Goal: Task Accomplishment & Management: Manage account settings

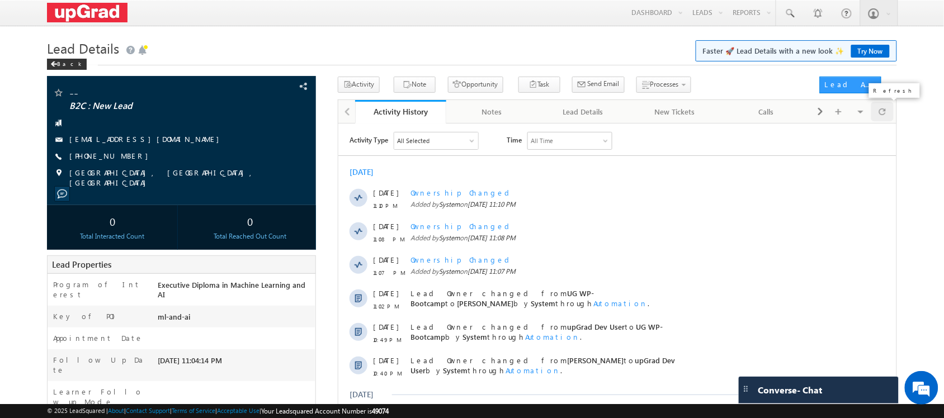
click at [885, 115] on span at bounding box center [882, 112] width 7 height 20
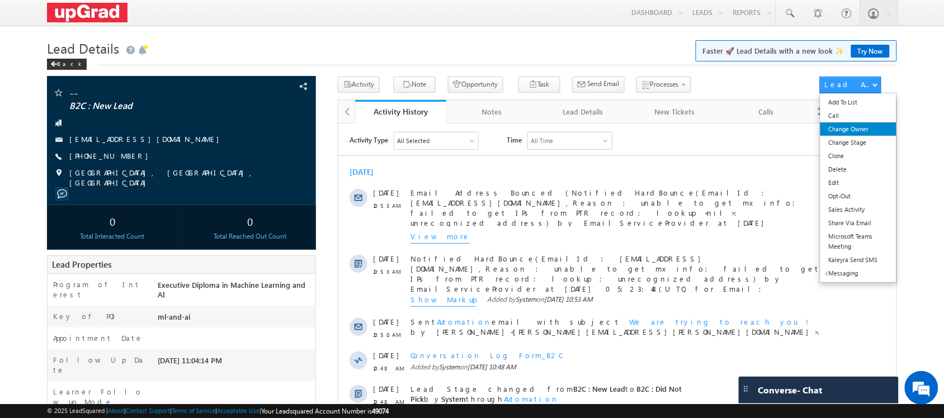
click at [863, 133] on link "Change Owner" at bounding box center [859, 129] width 77 height 13
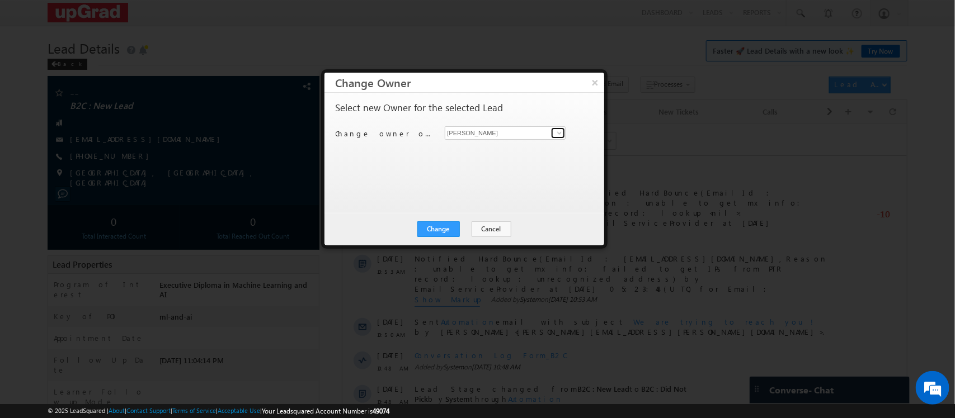
click at [555, 133] on span at bounding box center [559, 133] width 9 height 9
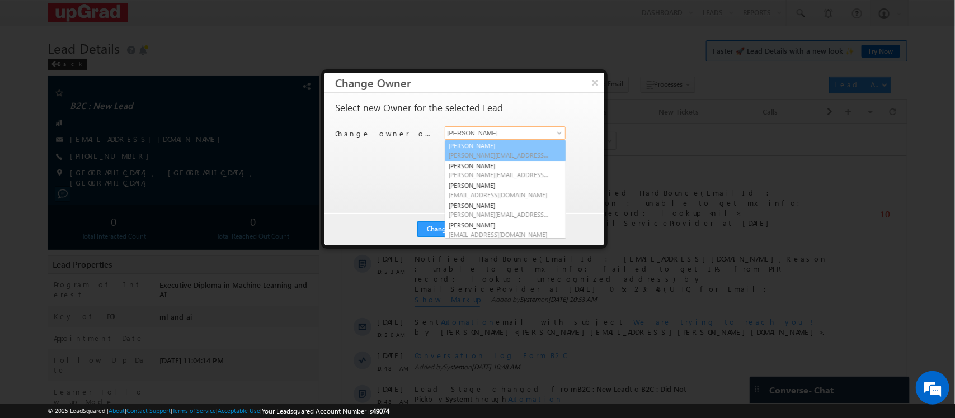
click at [482, 153] on span "Balamurugan.ranganathan@upgrad.com" at bounding box center [499, 155] width 101 height 8
type input "Balamurugan Ranganathan"
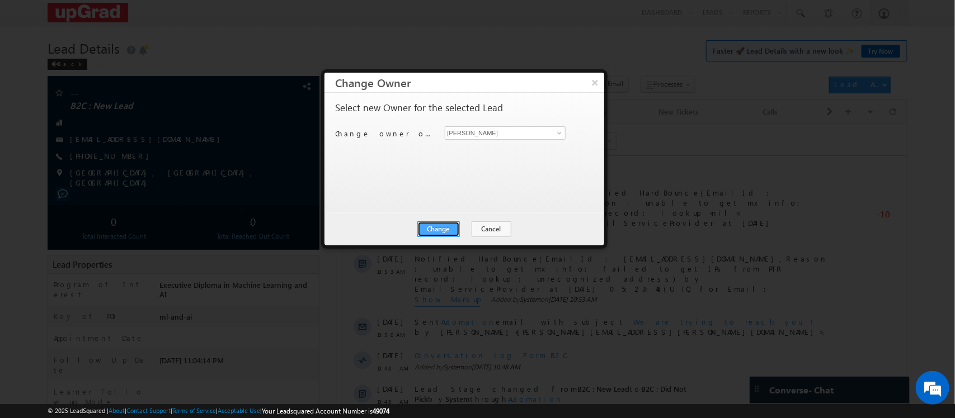
click at [445, 232] on button "Change" at bounding box center [438, 230] width 43 height 16
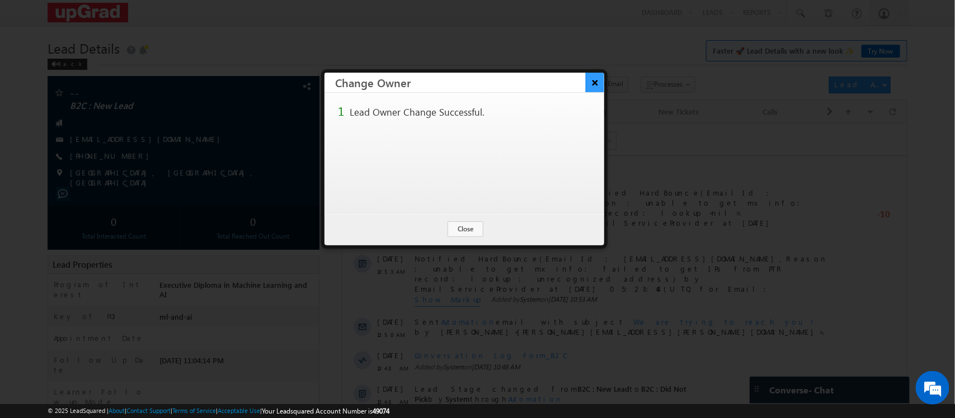
click at [591, 85] on button "×" at bounding box center [595, 83] width 18 height 20
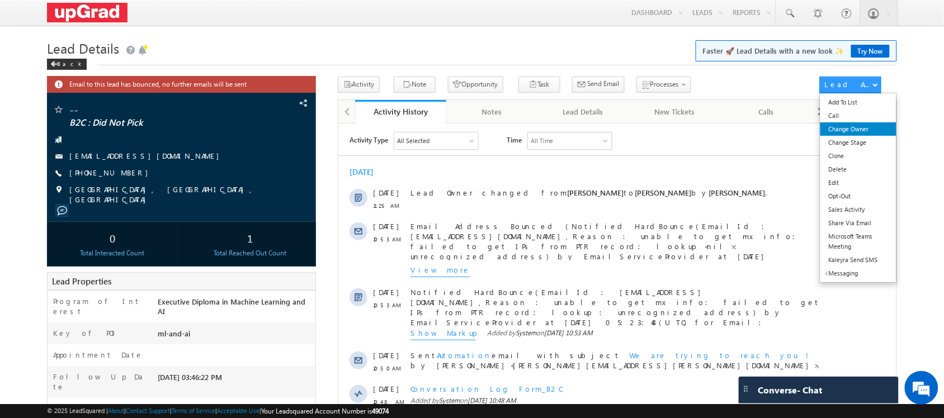
click at [848, 130] on link "Change Owner" at bounding box center [859, 129] width 77 height 13
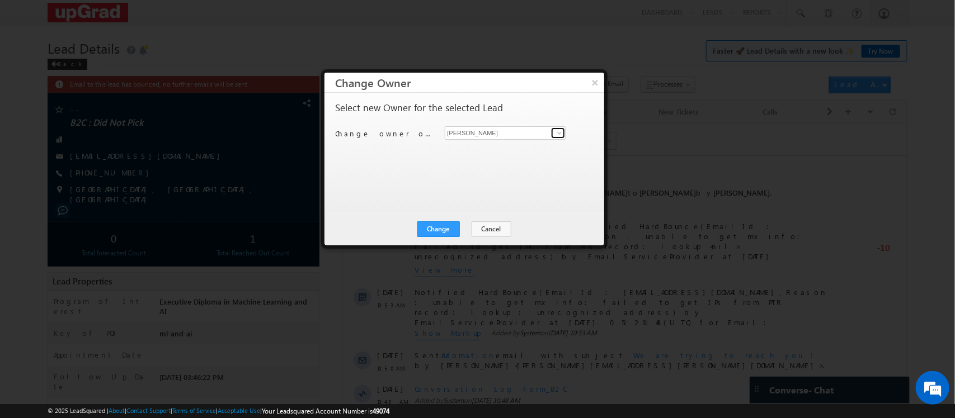
click at [558, 136] on span at bounding box center [559, 133] width 9 height 9
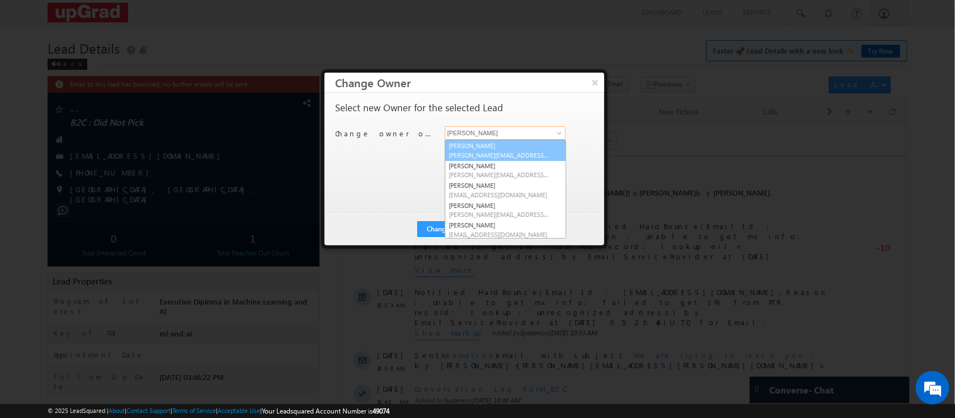
click at [501, 148] on link "Balamurugan Ranganathan Balamurugan.ranganathan@upgrad.com" at bounding box center [505, 150] width 121 height 21
type input "[PERSON_NAME]"
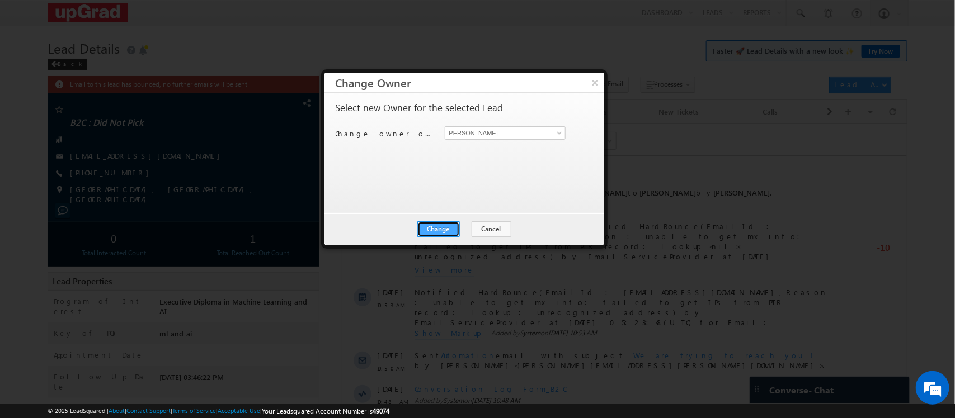
click at [434, 230] on button "Change" at bounding box center [438, 230] width 43 height 16
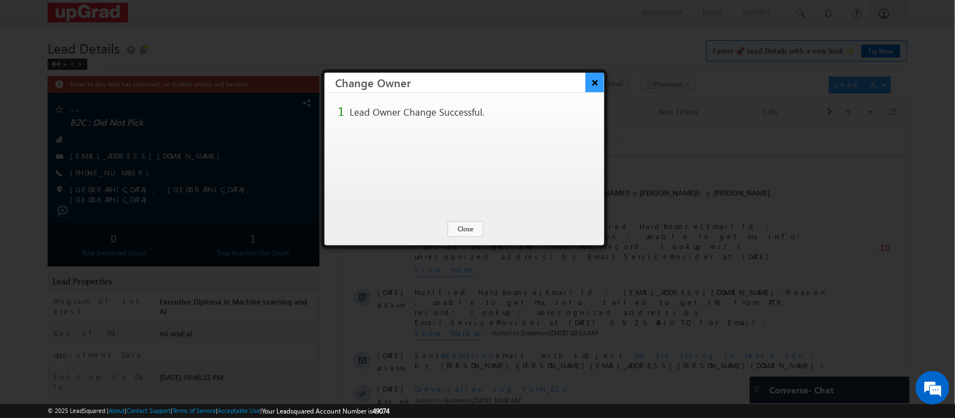
click at [589, 81] on button "×" at bounding box center [595, 83] width 18 height 20
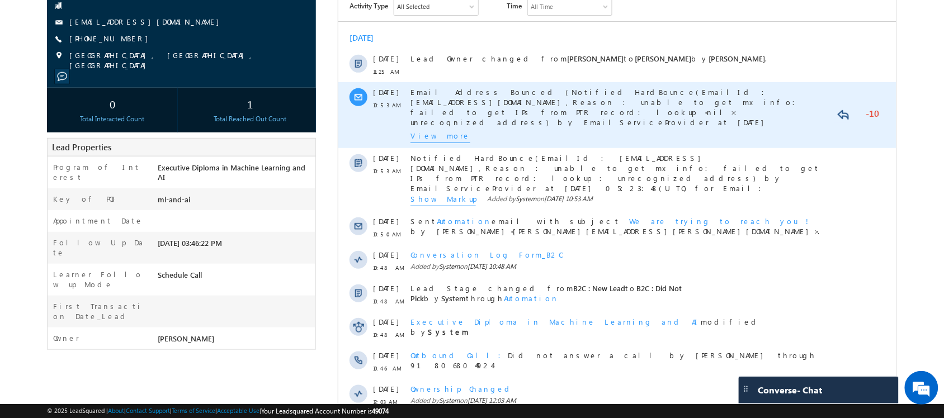
scroll to position [140, 0]
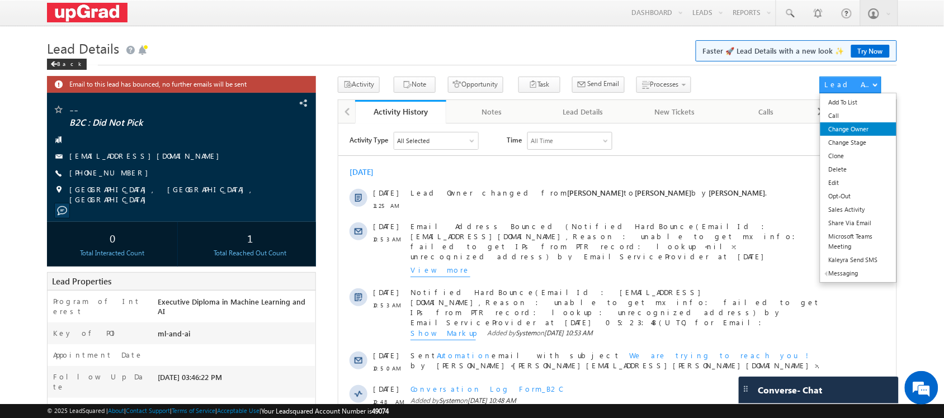
click at [846, 134] on link "Change Owner" at bounding box center [859, 129] width 77 height 13
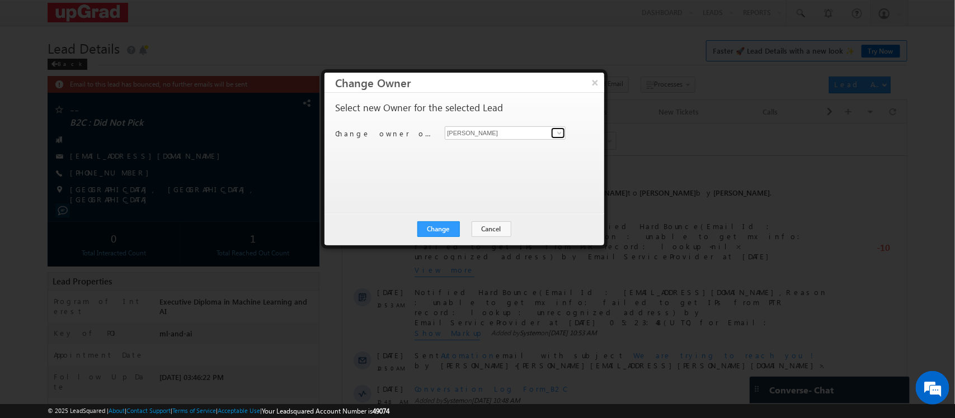
click at [555, 130] on span at bounding box center [559, 133] width 9 height 9
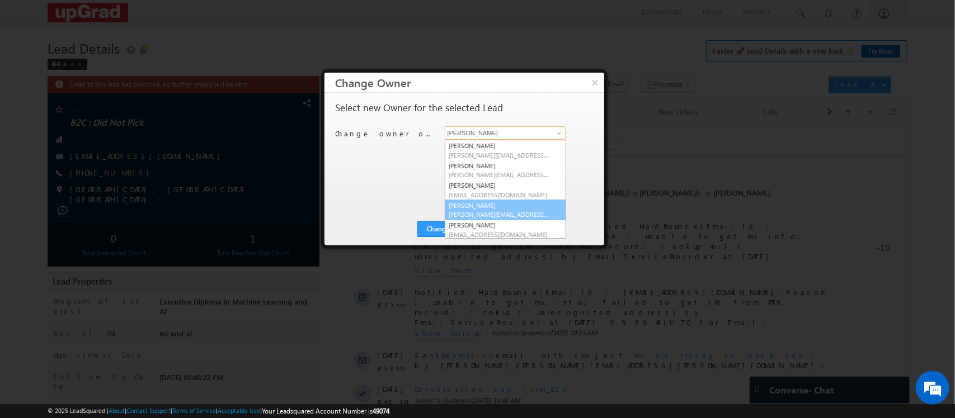
click at [515, 205] on link "[PERSON_NAME] [PERSON_NAME][EMAIL_ADDRESS][PERSON_NAME][DOMAIN_NAME]" at bounding box center [505, 210] width 121 height 21
type input "[PERSON_NAME]"
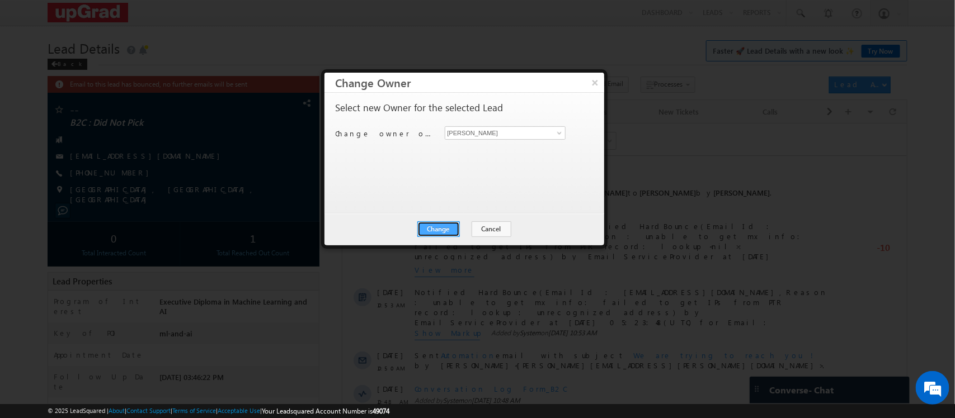
click at [449, 232] on button "Change" at bounding box center [438, 230] width 43 height 16
drag, startPoint x: 74, startPoint y: 145, endPoint x: 136, endPoint y: 191, distance: 76.8
click at [136, 191] on div at bounding box center [477, 209] width 955 height 418
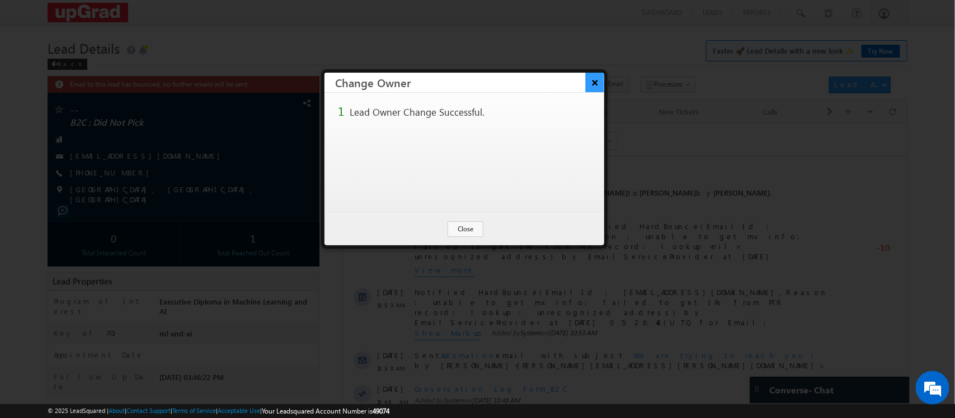
click at [592, 85] on button "×" at bounding box center [595, 83] width 18 height 20
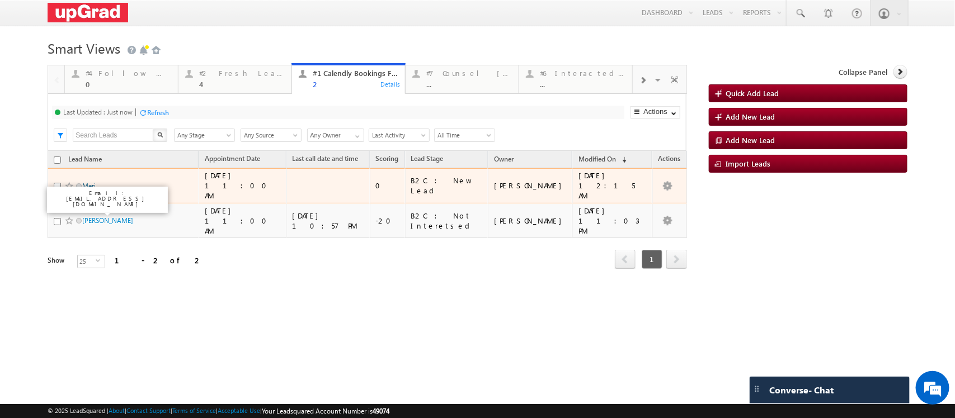
click at [88, 190] on link "Meri" at bounding box center [88, 186] width 13 height 8
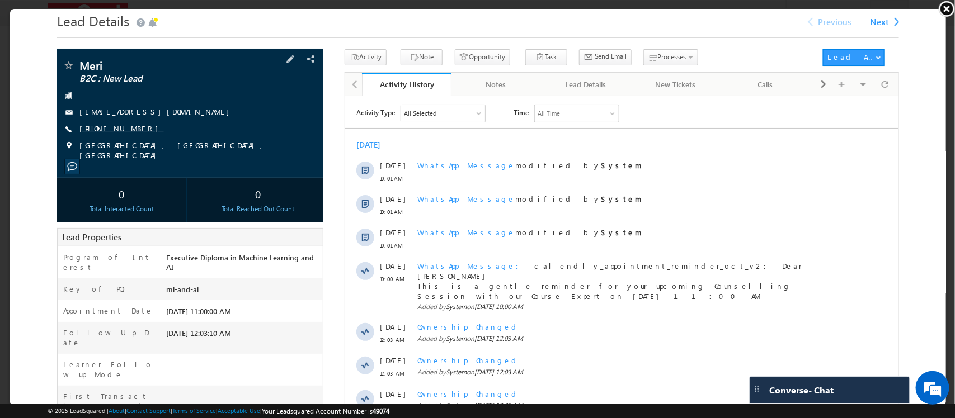
click at [117, 129] on link "+91-8116968240" at bounding box center [121, 128] width 84 height 10
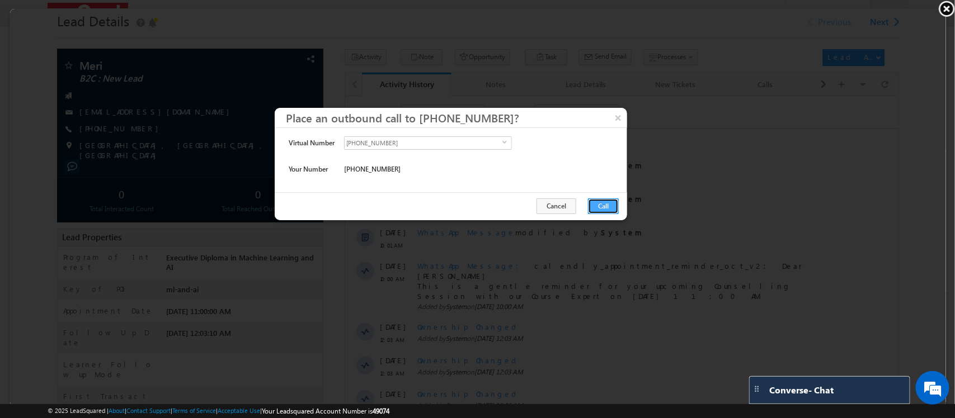
click at [608, 202] on button "Call" at bounding box center [602, 205] width 31 height 16
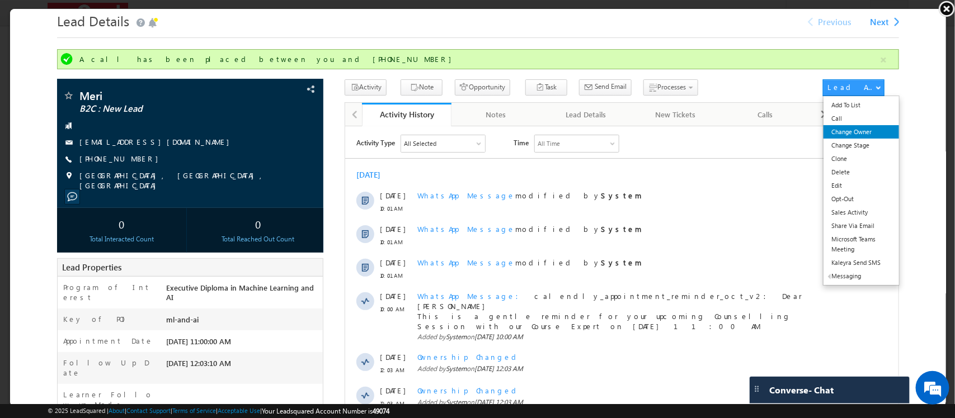
click at [846, 129] on link "Change Owner" at bounding box center [861, 130] width 76 height 13
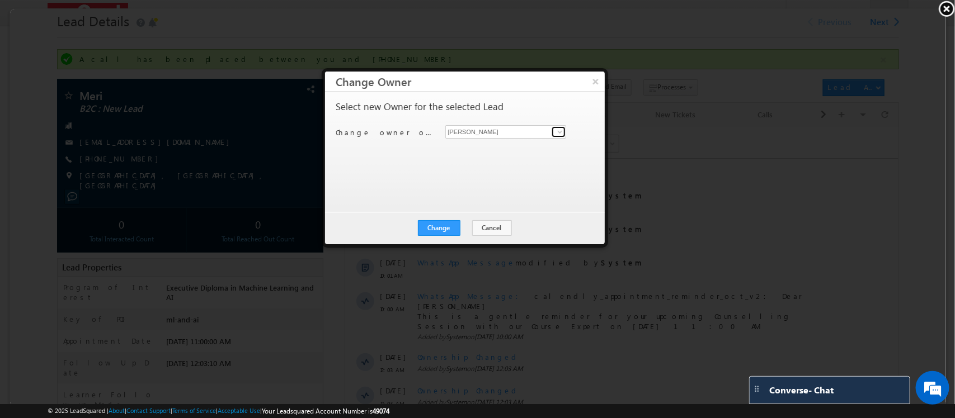
click at [556, 133] on span at bounding box center [559, 130] width 9 height 9
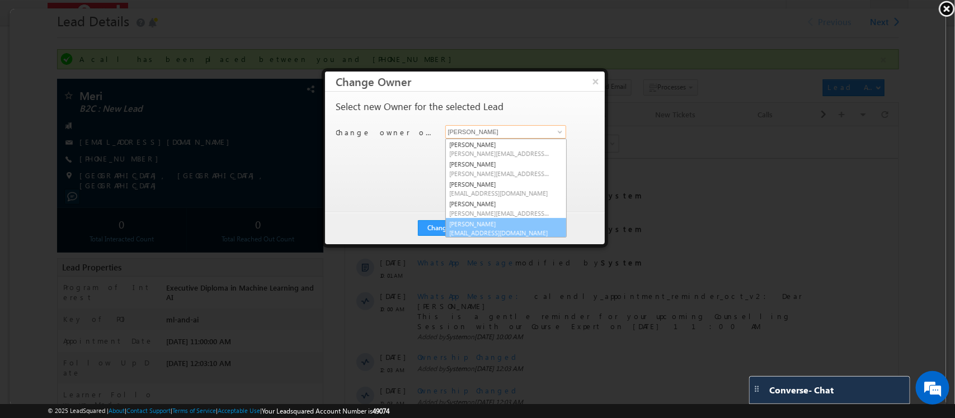
scroll to position [3, 0]
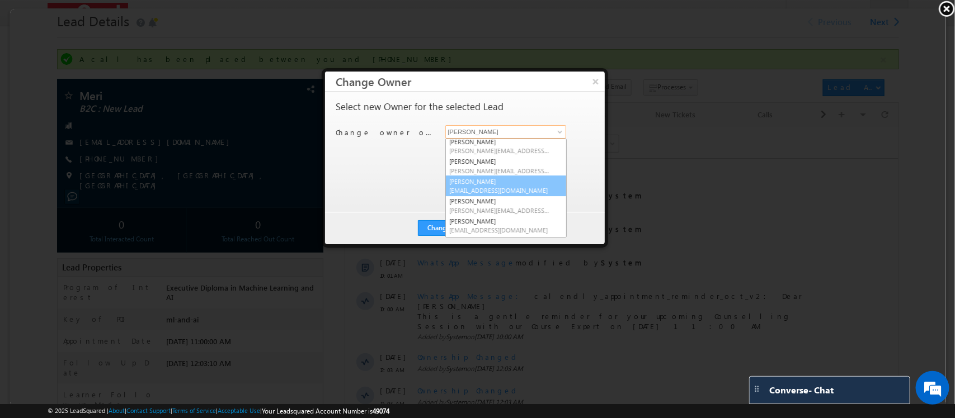
click at [479, 180] on link "Ritu Raj ritu.raj@upgrad.com" at bounding box center [505, 185] width 121 height 21
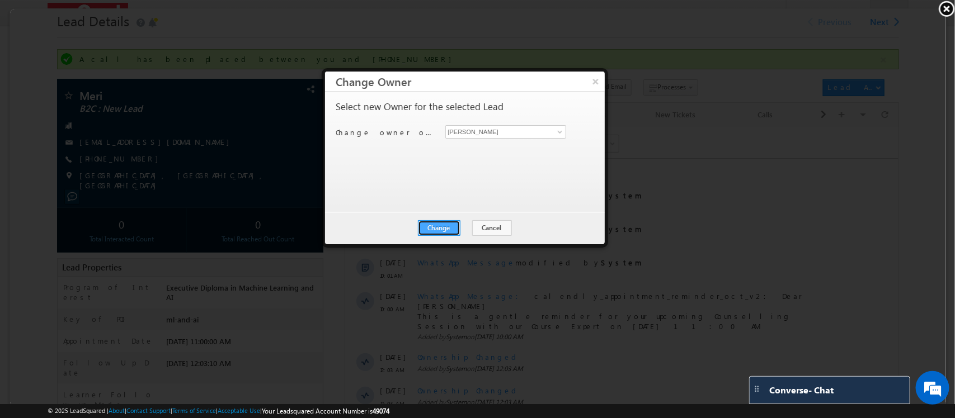
click at [446, 222] on button "Change" at bounding box center [438, 227] width 43 height 16
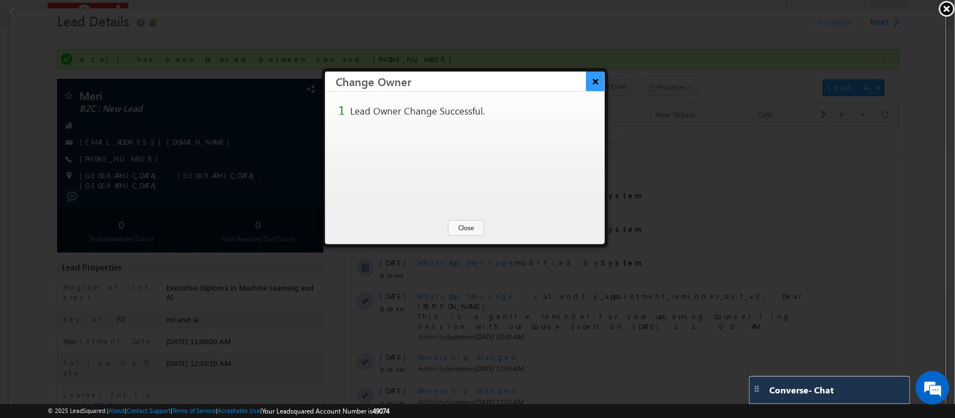
click at [597, 76] on button "×" at bounding box center [595, 80] width 18 height 20
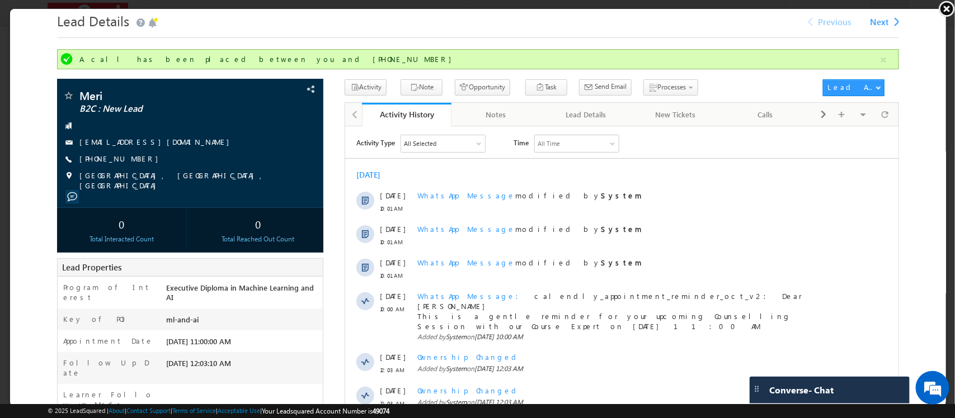
click at [944, 6] on link at bounding box center [946, 8] width 17 height 17
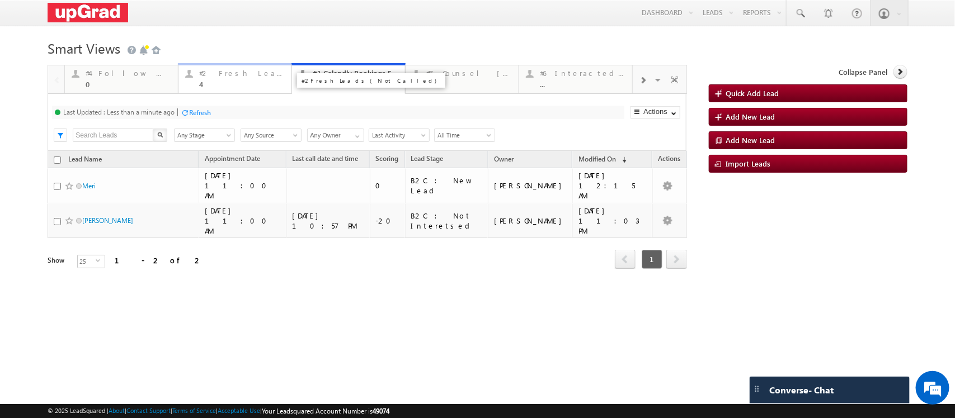
click at [233, 88] on div "4" at bounding box center [242, 84] width 86 height 8
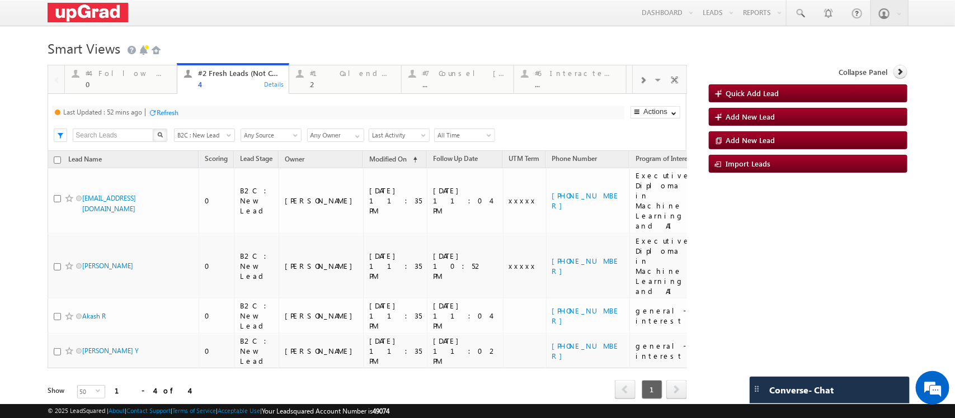
scroll to position [0, 0]
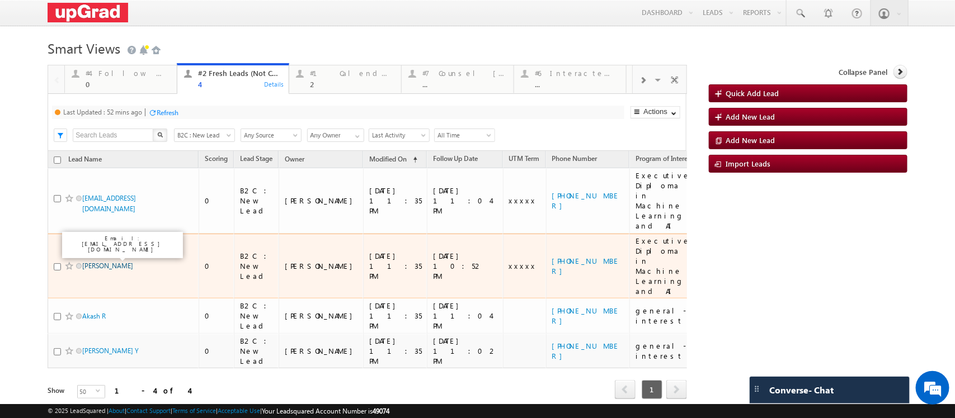
click at [130, 262] on link "Ritik Rakesh Chaudhary" at bounding box center [107, 266] width 51 height 8
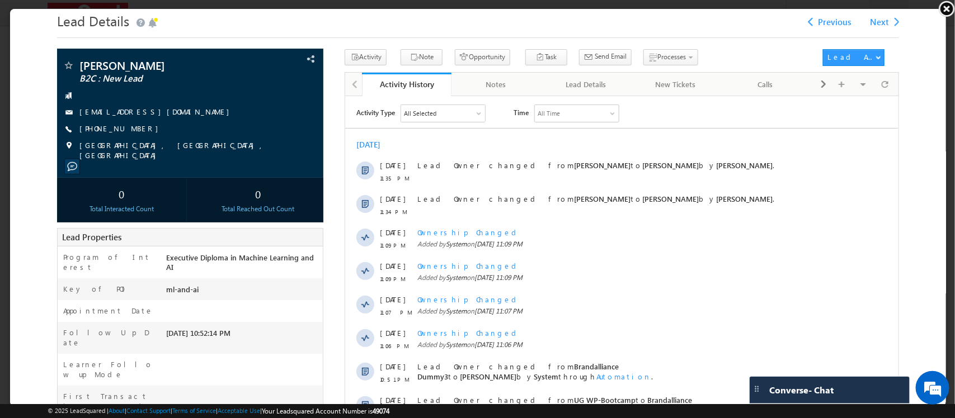
click at [946, 6] on link at bounding box center [946, 8] width 17 height 17
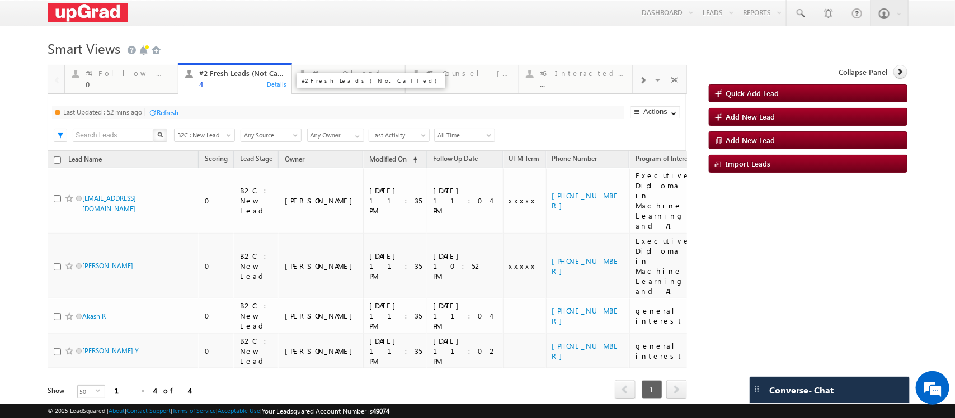
click at [213, 90] on link "#2 Fresh Leads (Not Called) 4 Details" at bounding box center [235, 78] width 114 height 31
click at [166, 117] on div "Refresh" at bounding box center [168, 113] width 22 height 8
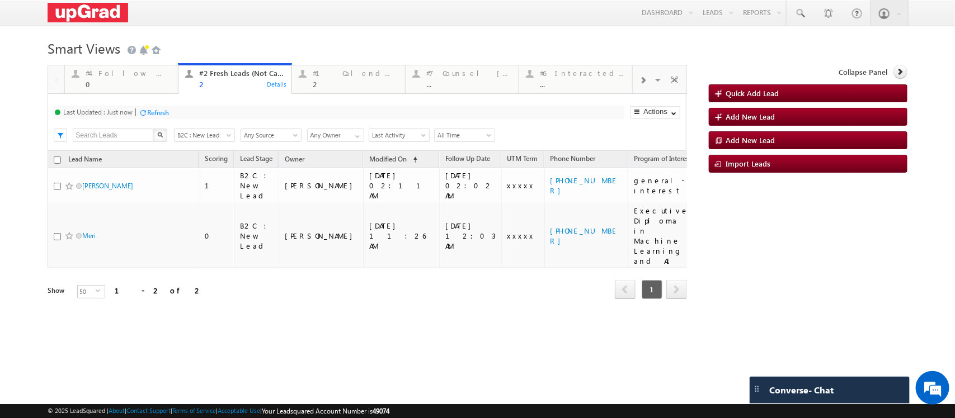
click at [156, 117] on div "Refresh" at bounding box center [158, 113] width 22 height 8
click at [334, 84] on div "2" at bounding box center [356, 84] width 86 height 8
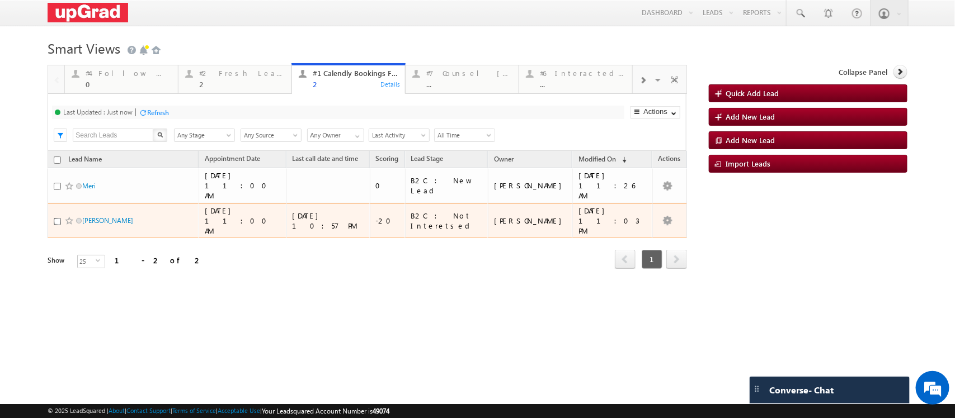
click at [56, 225] on input "checkbox" at bounding box center [57, 221] width 7 height 7
checkbox input "true"
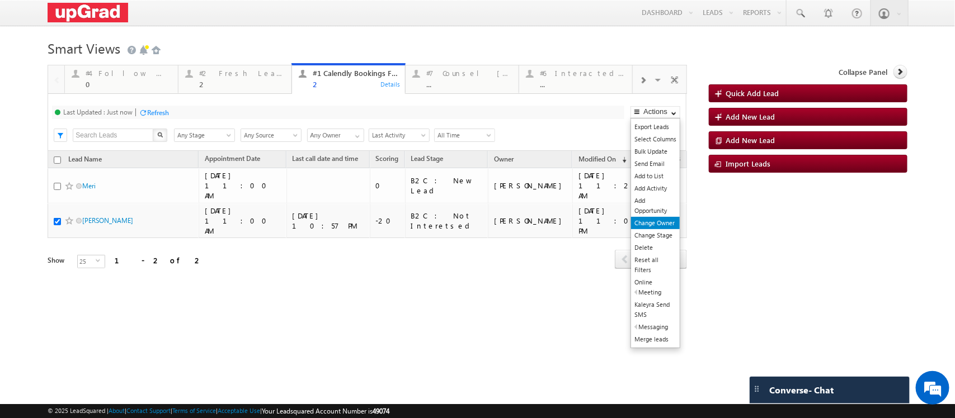
click at [662, 229] on link "Change Owner" at bounding box center [655, 223] width 49 height 12
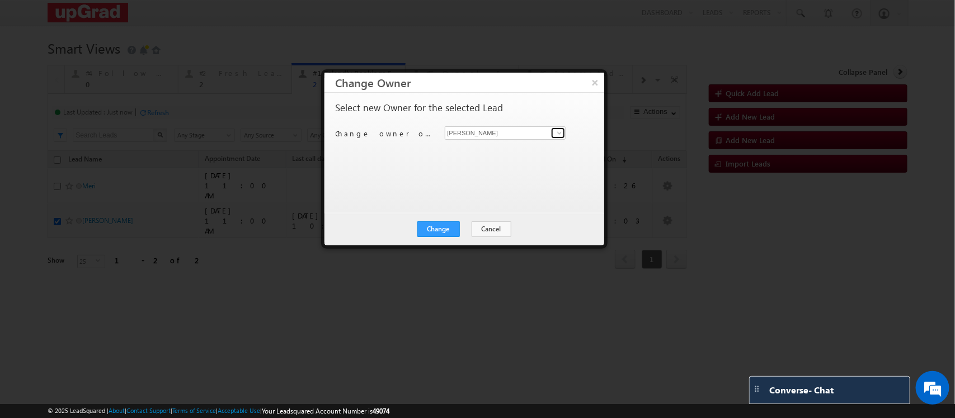
click at [563, 130] on link at bounding box center [558, 133] width 14 height 11
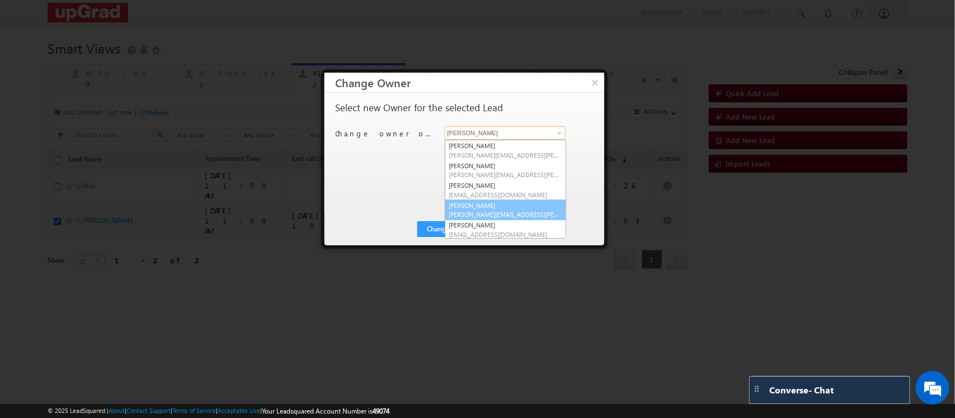
click at [483, 211] on span "smrita.panday@upgrad.com" at bounding box center [505, 214] width 112 height 8
type input "Smrita Panday"
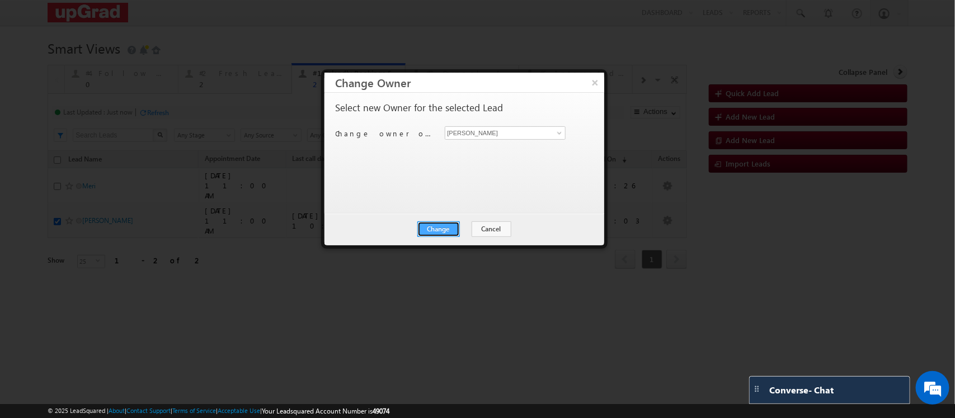
click at [445, 237] on button "Change" at bounding box center [438, 230] width 43 height 16
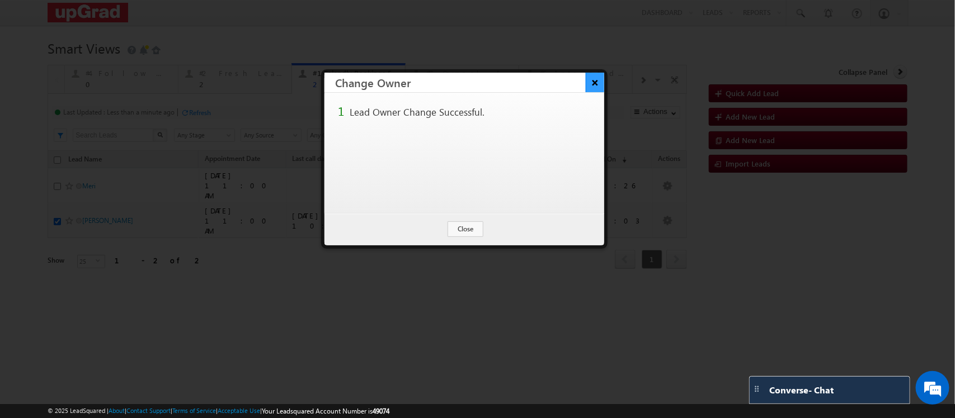
click at [597, 83] on button "×" at bounding box center [595, 83] width 18 height 20
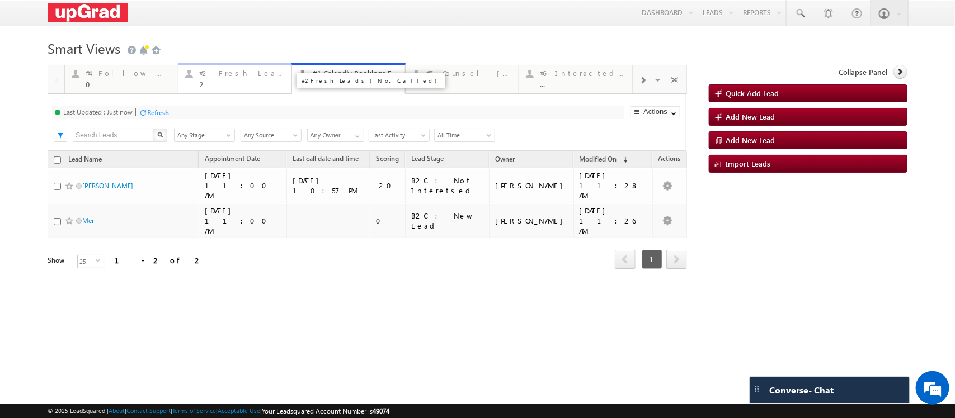
click at [234, 80] on div "2" at bounding box center [242, 84] width 86 height 8
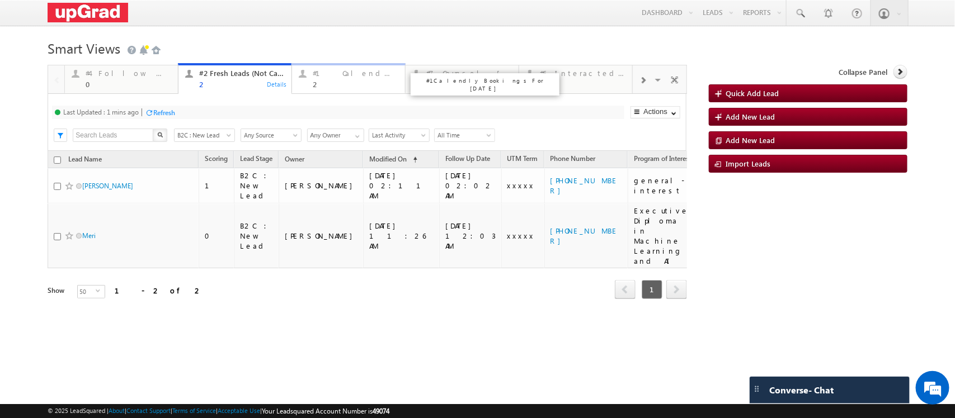
click at [354, 81] on div "2" at bounding box center [356, 84] width 86 height 8
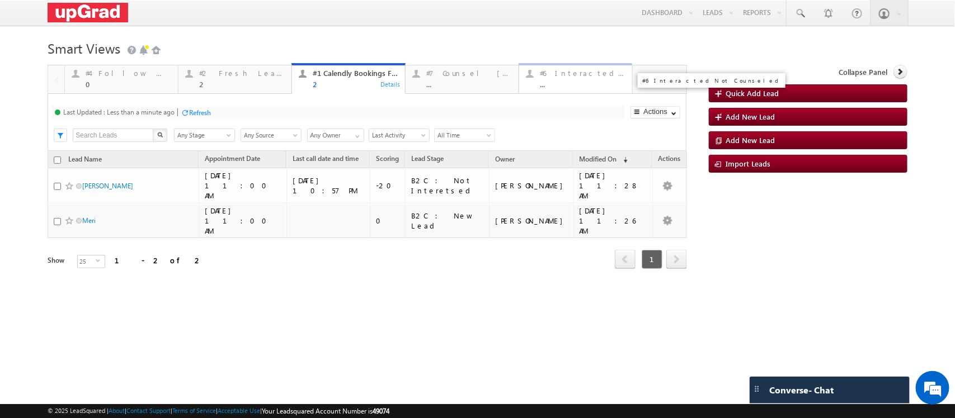
click at [552, 84] on div "..." at bounding box center [583, 84] width 86 height 8
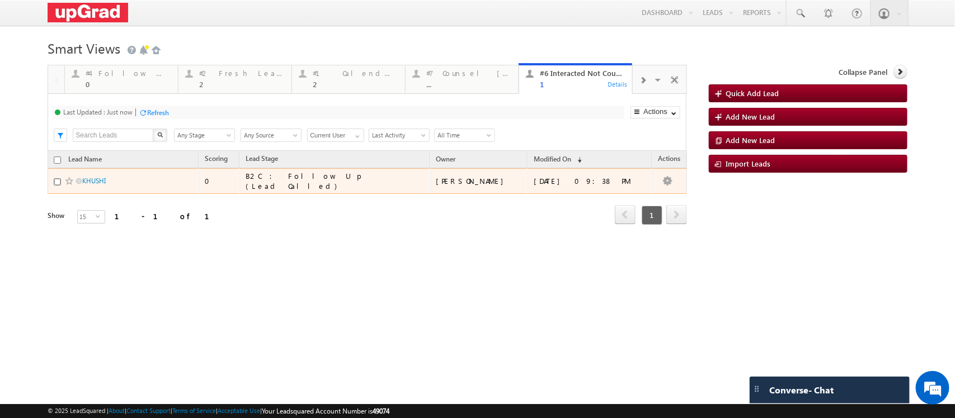
click at [57, 186] on input "checkbox" at bounding box center [57, 181] width 7 height 7
checkbox input "true"
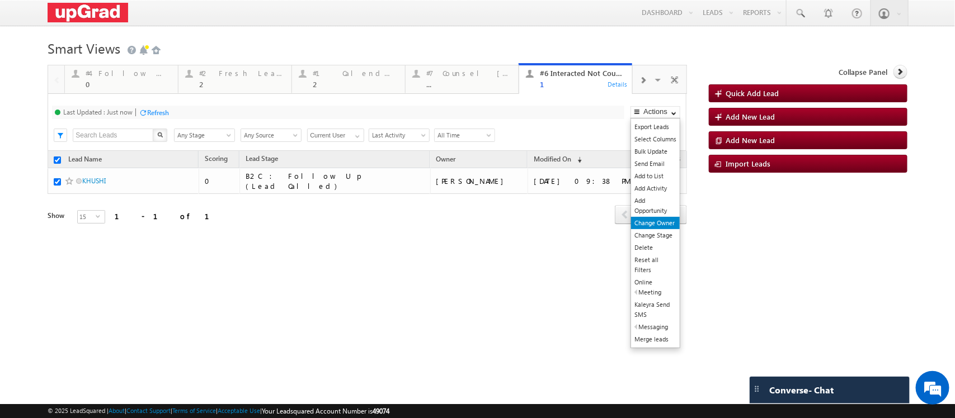
click at [655, 229] on link "Change Owner" at bounding box center [655, 223] width 49 height 12
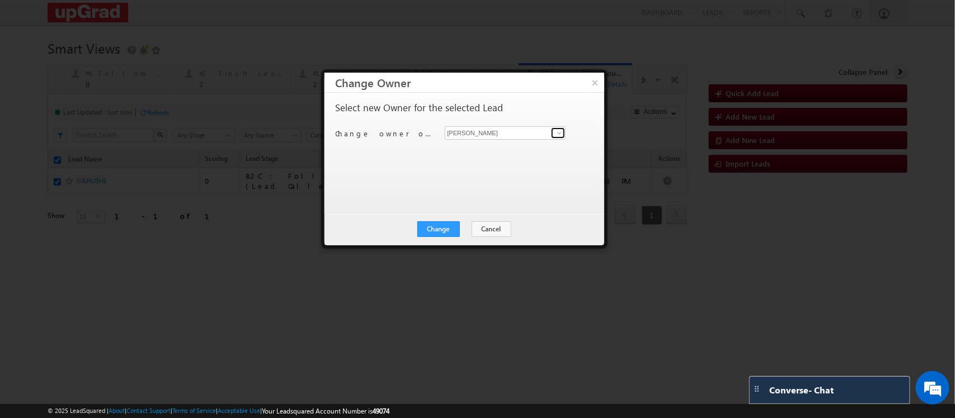
click at [561, 130] on span at bounding box center [559, 133] width 9 height 9
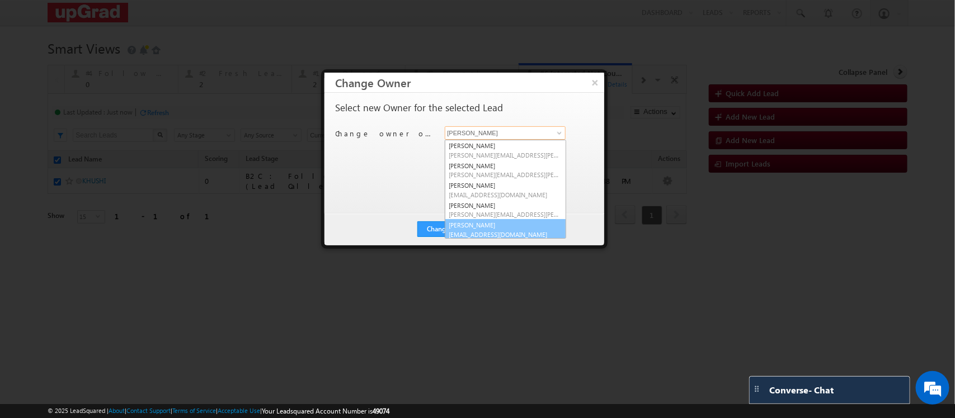
scroll to position [3, 0]
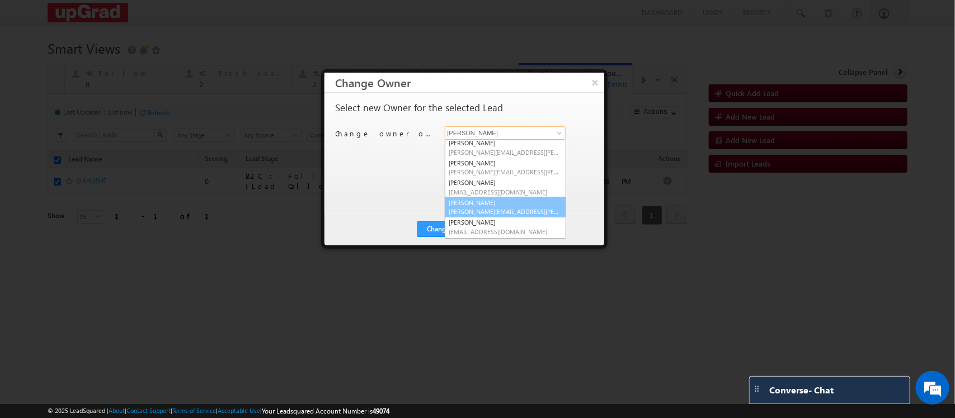
click at [493, 208] on span "smrita.panday@upgrad.com" at bounding box center [505, 212] width 112 height 8
type input "Smrita Panday"
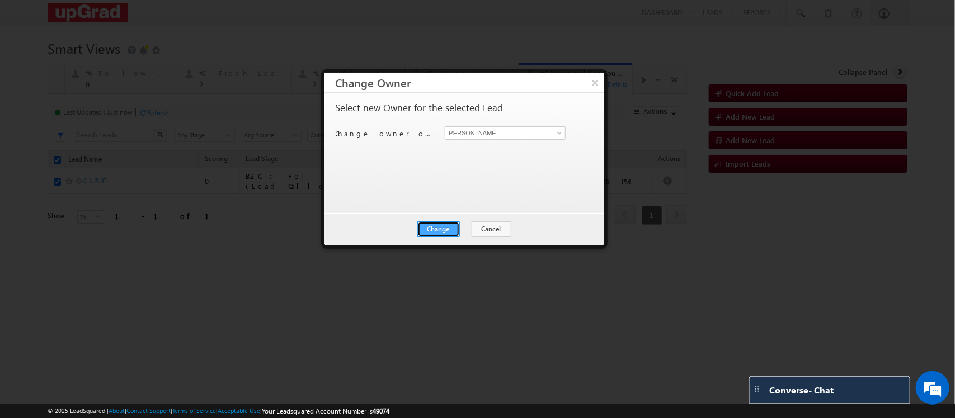
click at [448, 224] on button "Change" at bounding box center [438, 230] width 43 height 16
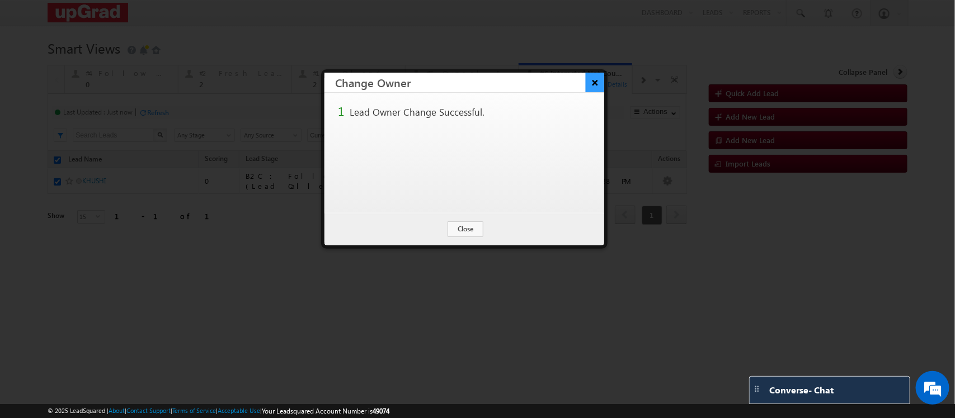
click at [596, 76] on button "×" at bounding box center [595, 83] width 18 height 20
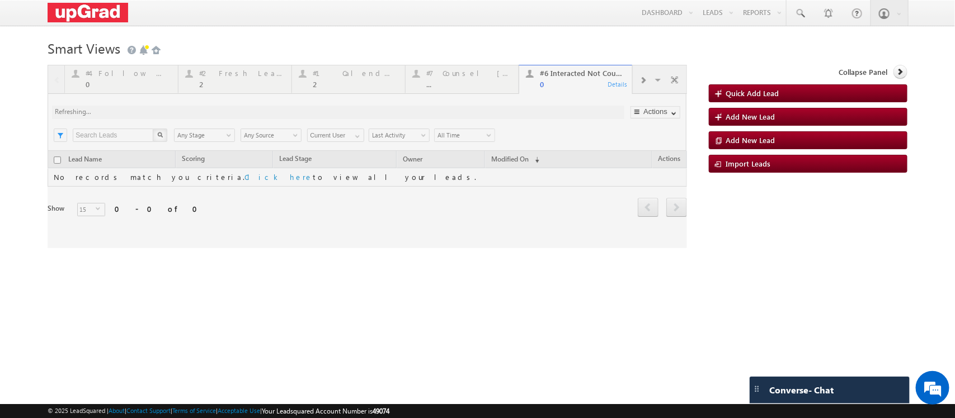
checkbox input "false"
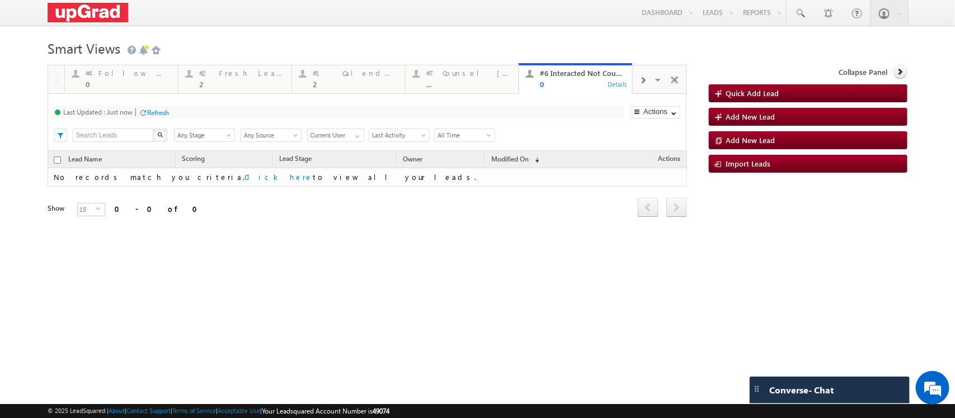
click at [639, 85] on span at bounding box center [642, 80] width 7 height 9
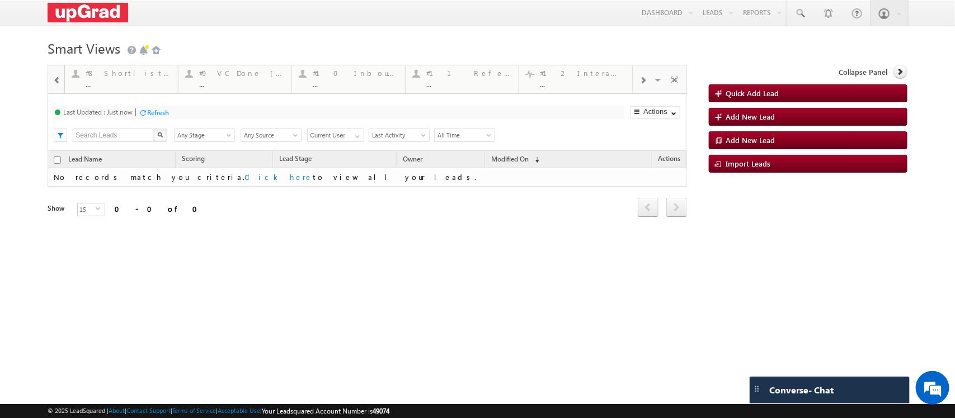
click at [639, 85] on span at bounding box center [642, 80] width 7 height 9
click at [567, 79] on div "#5 Follow-up [ 0 Interacted ] ..." at bounding box center [583, 78] width 86 height 22
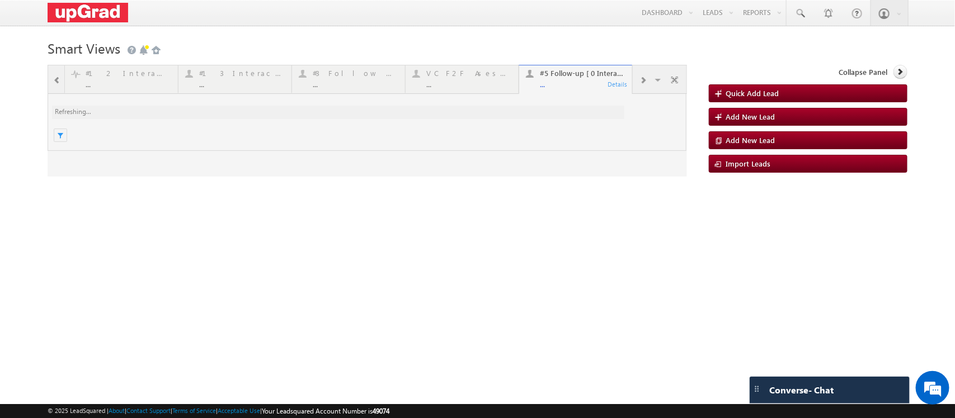
scroll to position [0, 0]
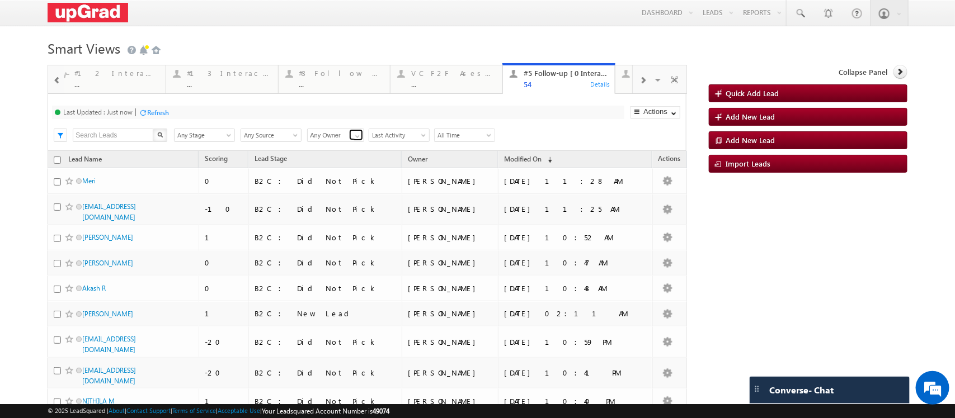
click at [354, 141] on span at bounding box center [357, 136] width 9 height 9
click at [335, 189] on link "Rajib Chowdhury" at bounding box center [336, 182] width 58 height 13
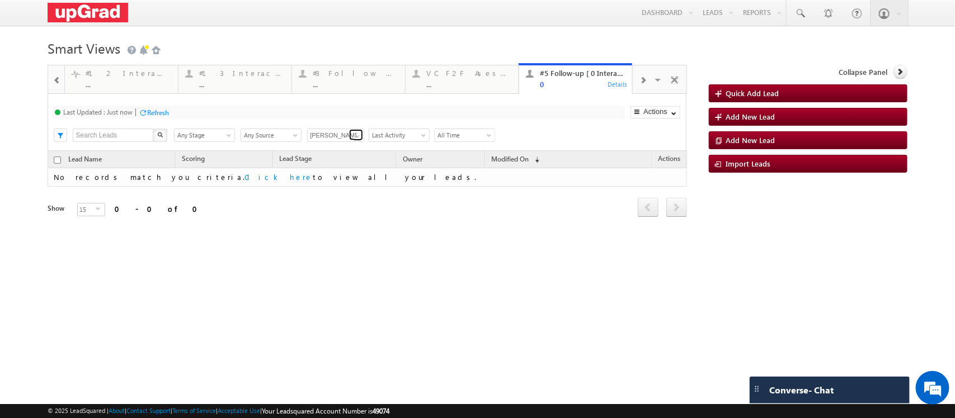
click at [359, 141] on span at bounding box center [357, 136] width 9 height 9
click at [341, 235] on link "Veerendra Singh" at bounding box center [336, 228] width 58 height 13
type input "Veerendra Singh"
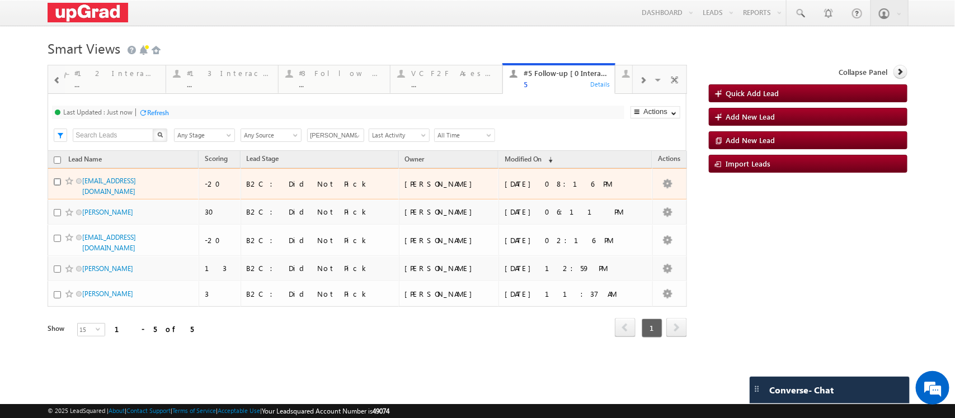
click at [56, 186] on input "checkbox" at bounding box center [57, 181] width 7 height 7
checkbox input "true"
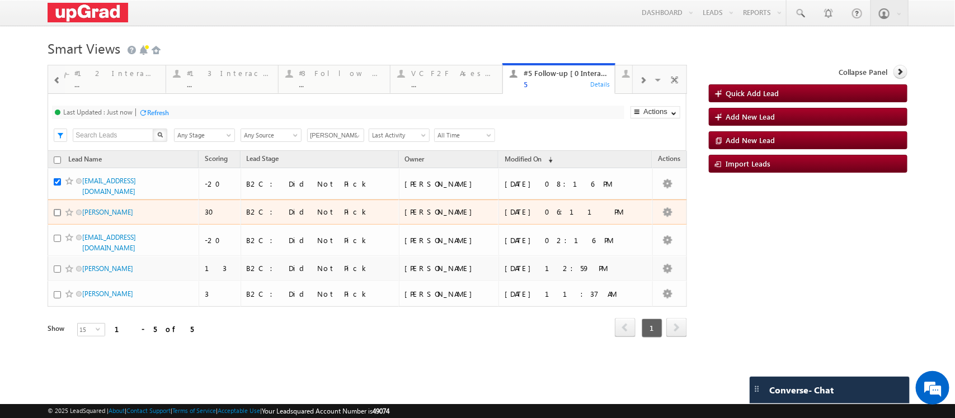
click at [58, 217] on input "checkbox" at bounding box center [57, 212] width 7 height 7
checkbox input "true"
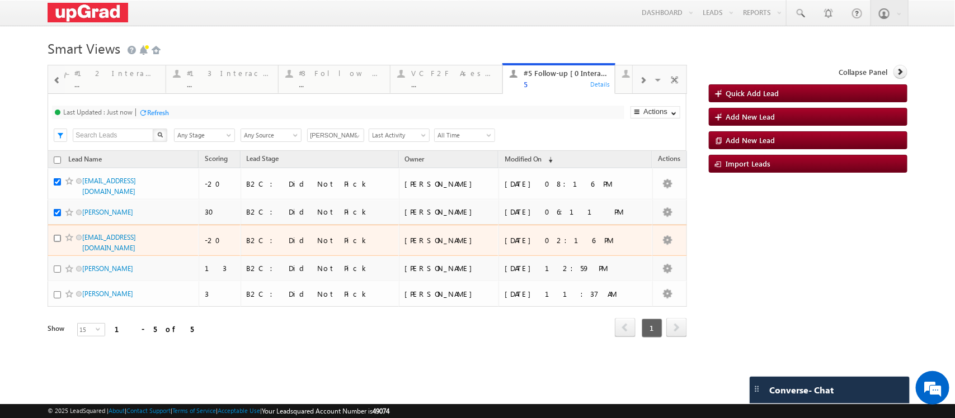
click at [59, 242] on input "checkbox" at bounding box center [57, 238] width 7 height 7
checkbox input "true"
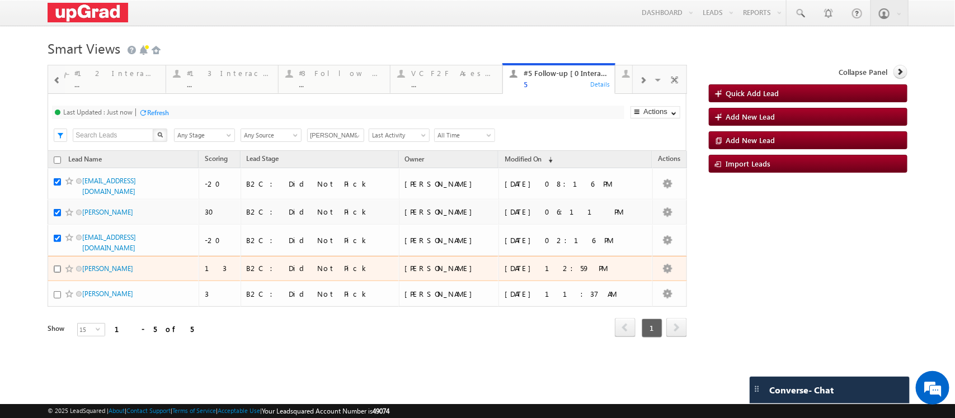
click at [54, 273] on input "checkbox" at bounding box center [57, 269] width 7 height 7
checkbox input "true"
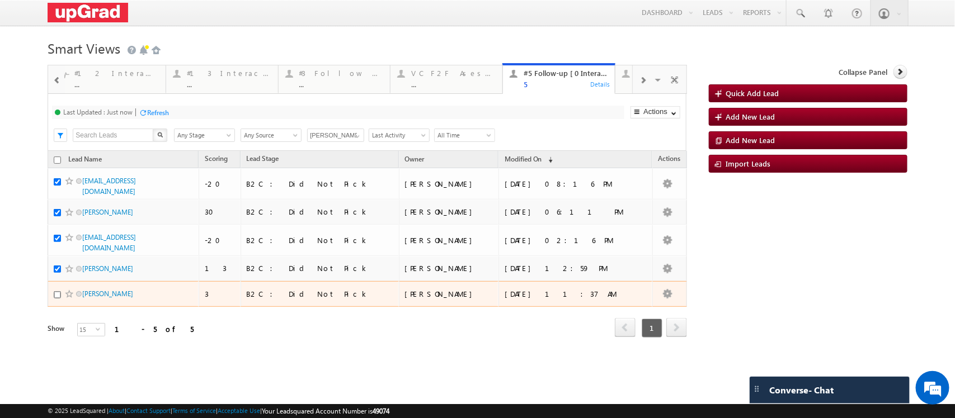
click at [59, 299] on input "checkbox" at bounding box center [57, 294] width 7 height 7
checkbox input "true"
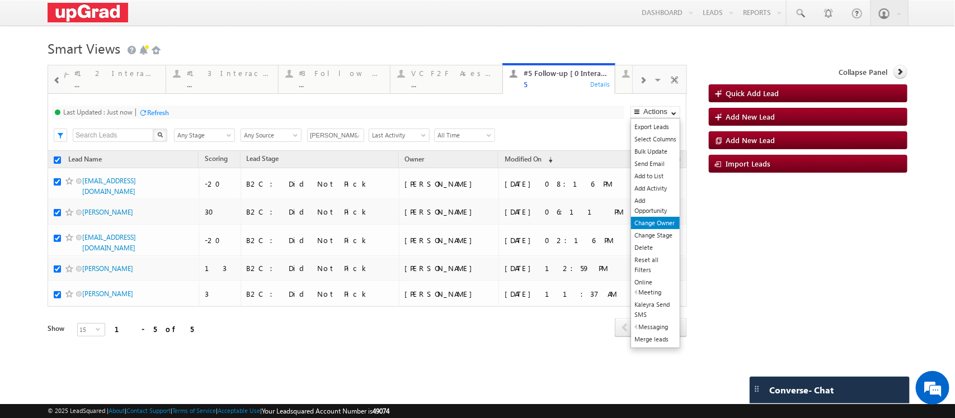
click at [646, 229] on link "Change Owner" at bounding box center [655, 223] width 49 height 12
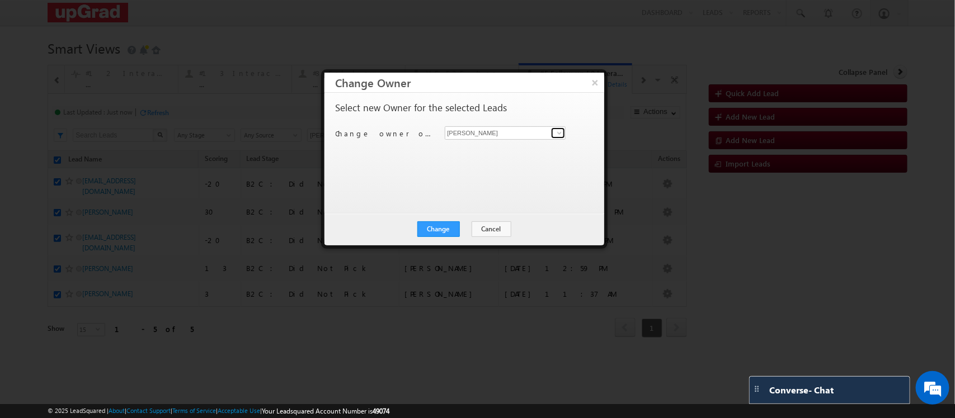
click at [559, 133] on span at bounding box center [559, 133] width 9 height 9
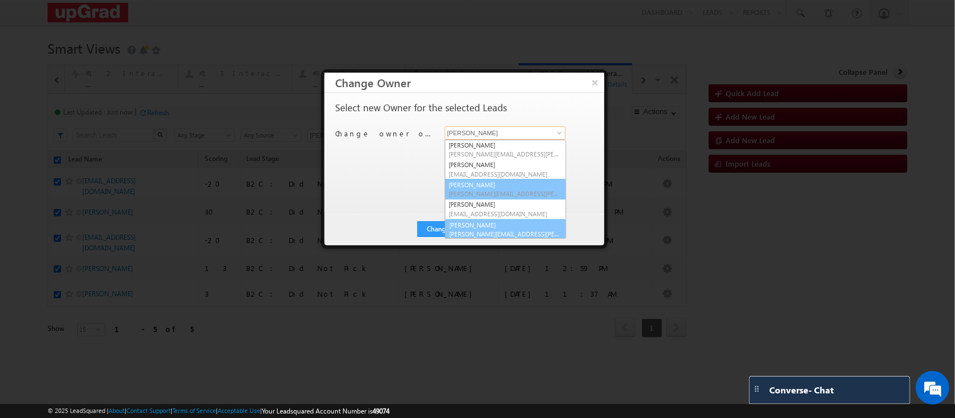
scroll to position [21, 0]
click at [501, 185] on link "Smrita Panday smrita.panday@upgrad.com" at bounding box center [505, 188] width 121 height 21
type input "Smrita Panday"
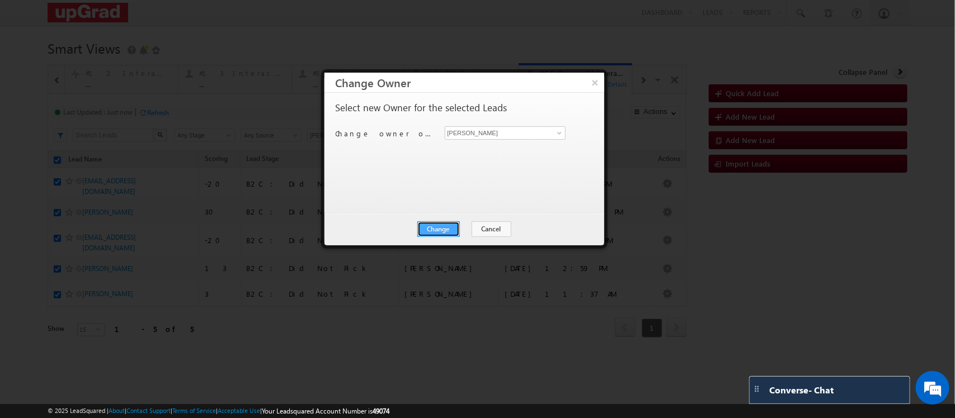
click at [434, 230] on button "Change" at bounding box center [438, 230] width 43 height 16
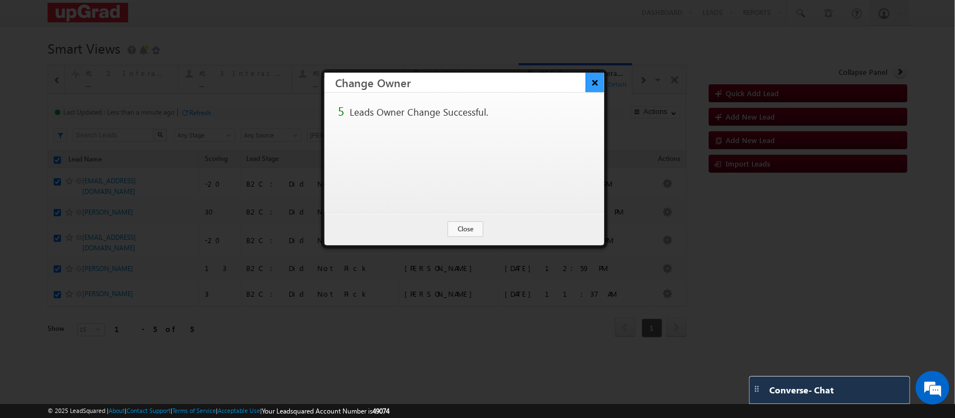
click at [594, 78] on button "×" at bounding box center [595, 83] width 18 height 20
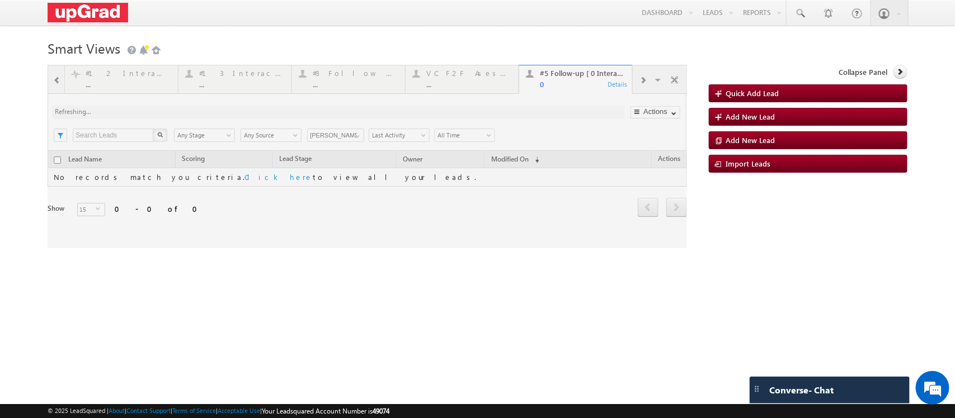
checkbox input "false"
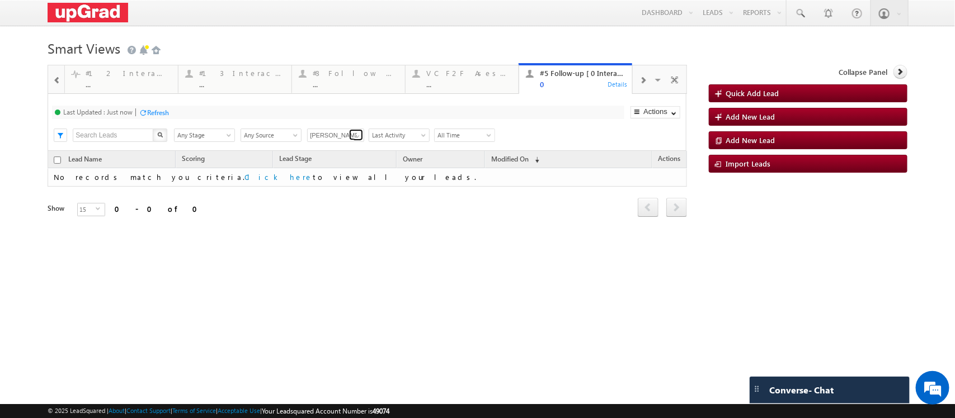
click at [361, 141] on span at bounding box center [357, 136] width 9 height 9
click at [340, 224] on link "Sphoorthi Valmiki" at bounding box center [336, 217] width 58 height 13
type input "Sphoorthi Valmiki"
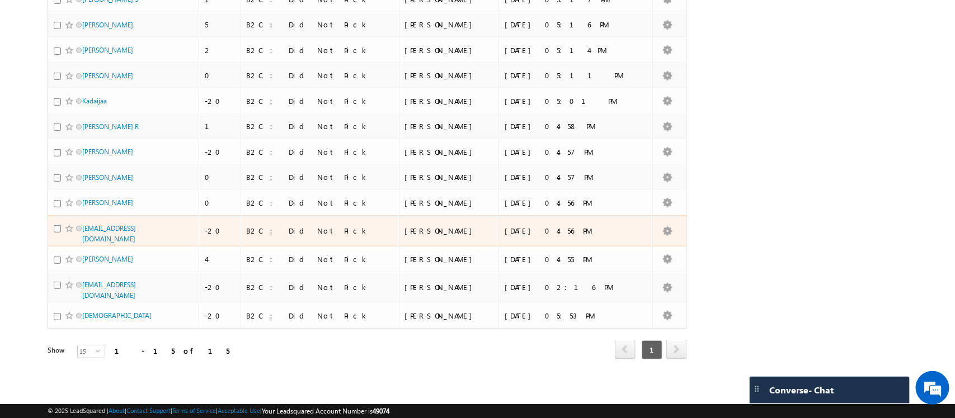
scroll to position [143, 0]
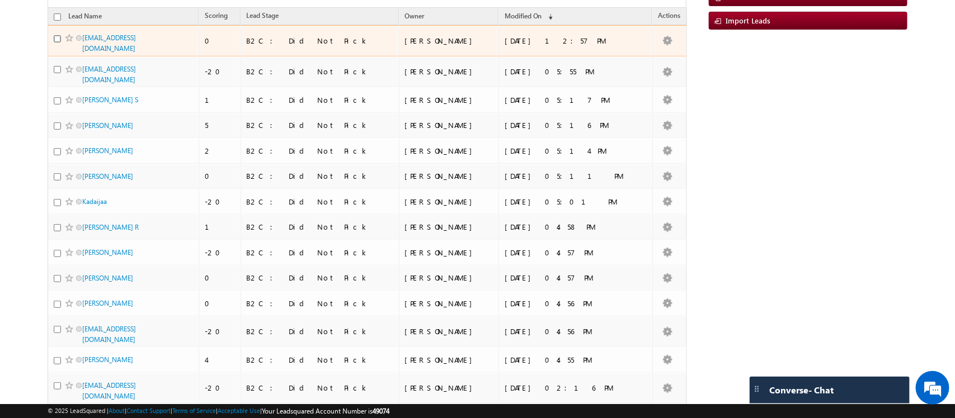
click at [55, 43] on input "checkbox" at bounding box center [57, 38] width 7 height 7
checkbox input "true"
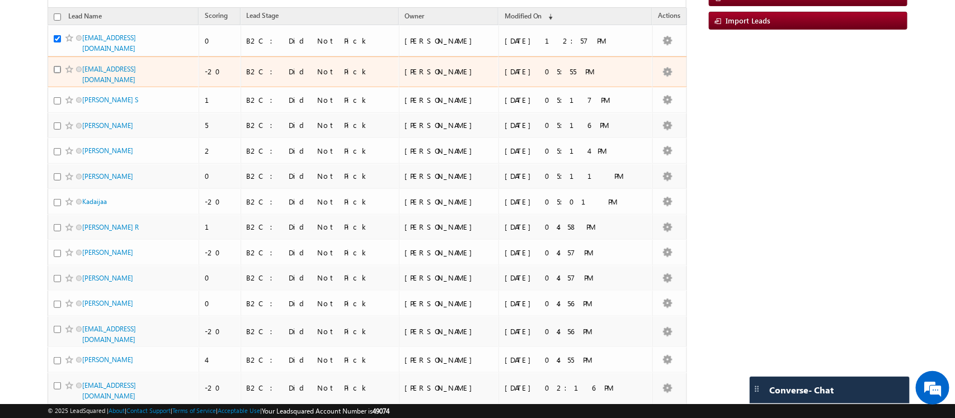
click at [57, 73] on input "checkbox" at bounding box center [57, 69] width 7 height 7
checkbox input "true"
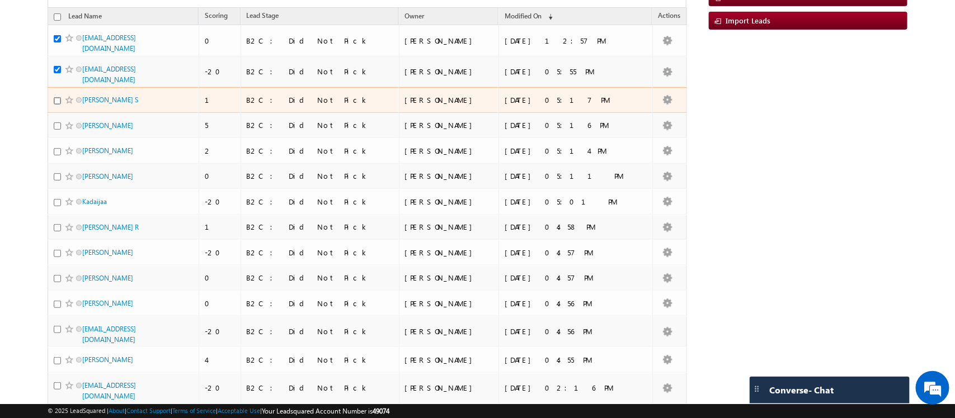
click at [58, 105] on input "checkbox" at bounding box center [57, 100] width 7 height 7
checkbox input "true"
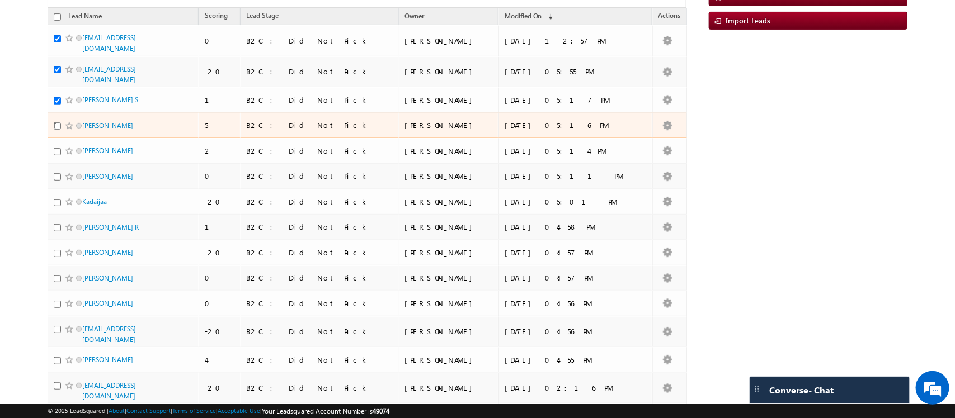
click at [58, 130] on input "checkbox" at bounding box center [57, 126] width 7 height 7
checkbox input "true"
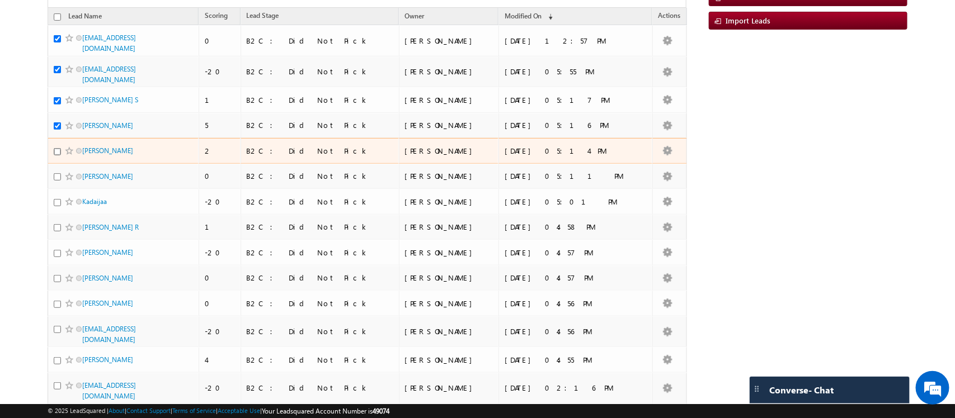
click at [54, 156] on input "checkbox" at bounding box center [57, 151] width 7 height 7
checkbox input "true"
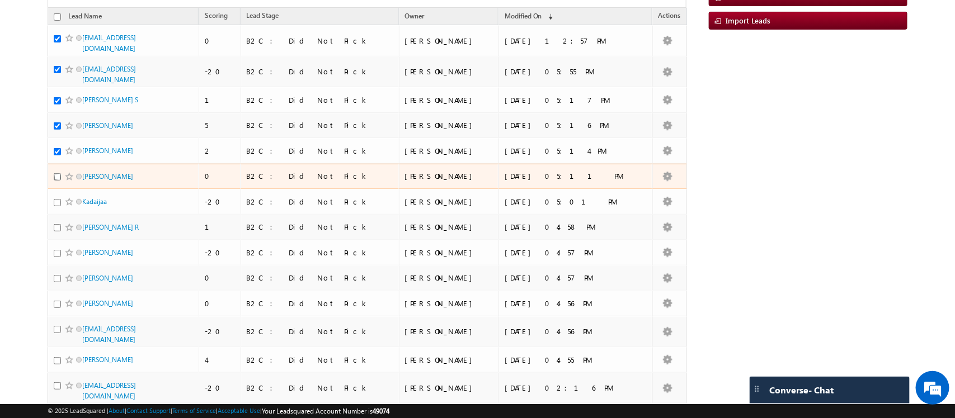
click at [58, 181] on input "checkbox" at bounding box center [57, 176] width 7 height 7
checkbox input "true"
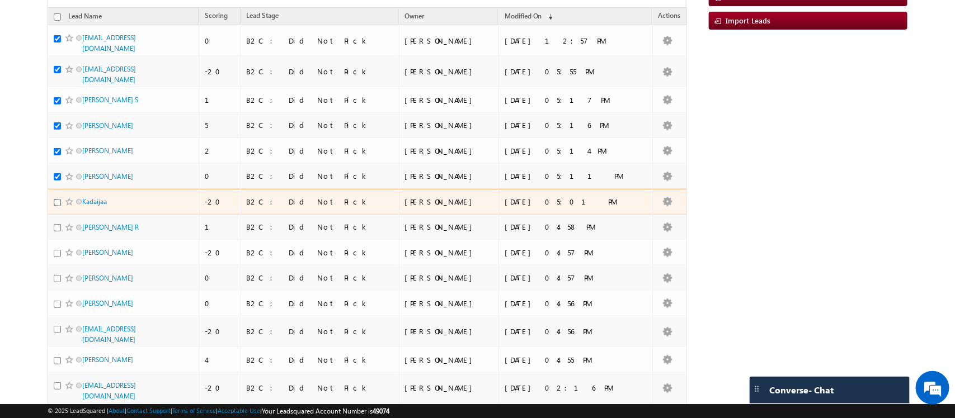
click at [56, 206] on input "checkbox" at bounding box center [57, 202] width 7 height 7
checkbox input "true"
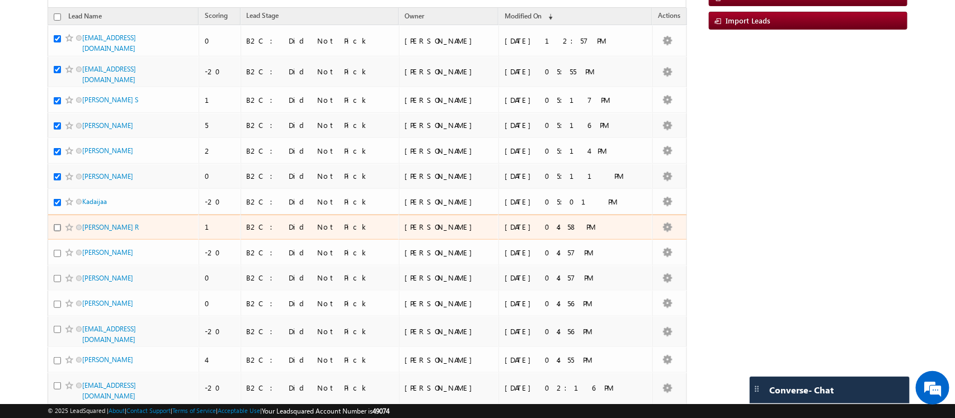
click at [57, 232] on input "checkbox" at bounding box center [57, 227] width 7 height 7
checkbox input "true"
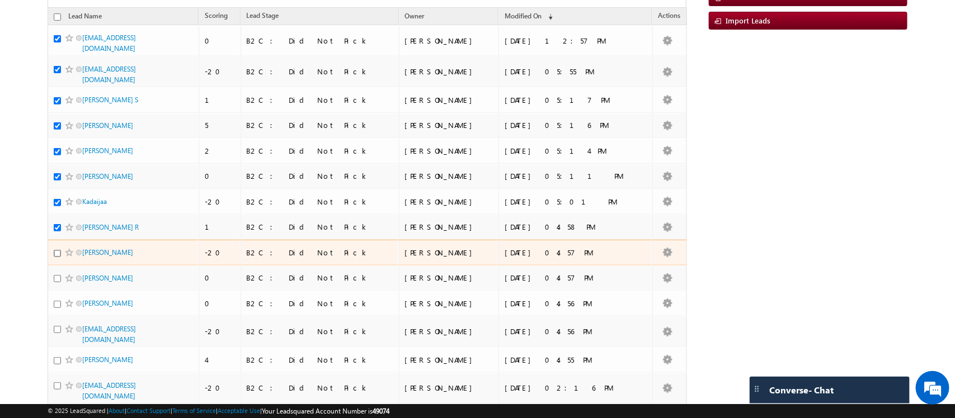
click at [59, 257] on input "checkbox" at bounding box center [57, 253] width 7 height 7
checkbox input "true"
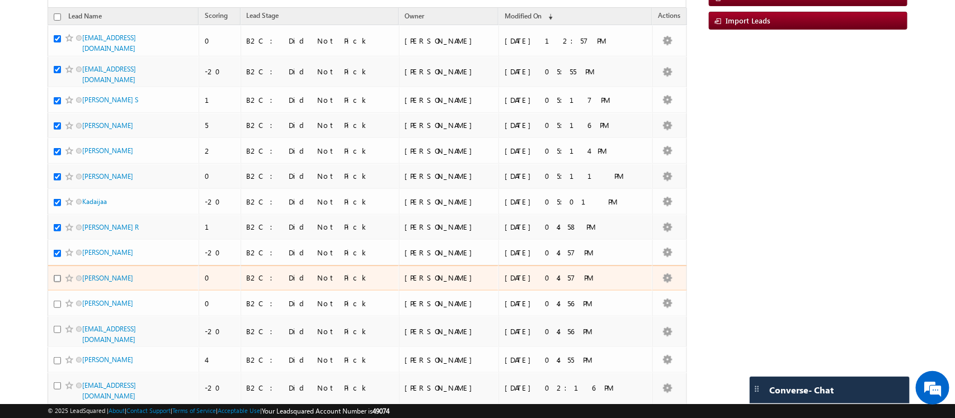
click at [55, 283] on input "checkbox" at bounding box center [57, 278] width 7 height 7
checkbox input "true"
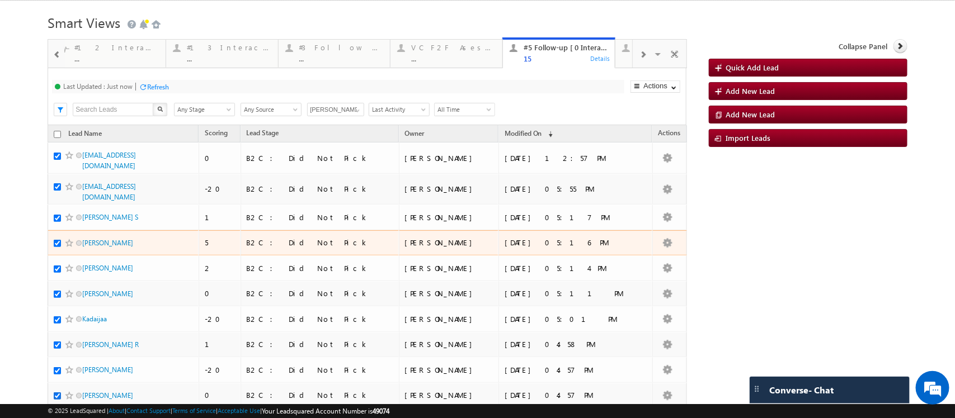
scroll to position [3, 0]
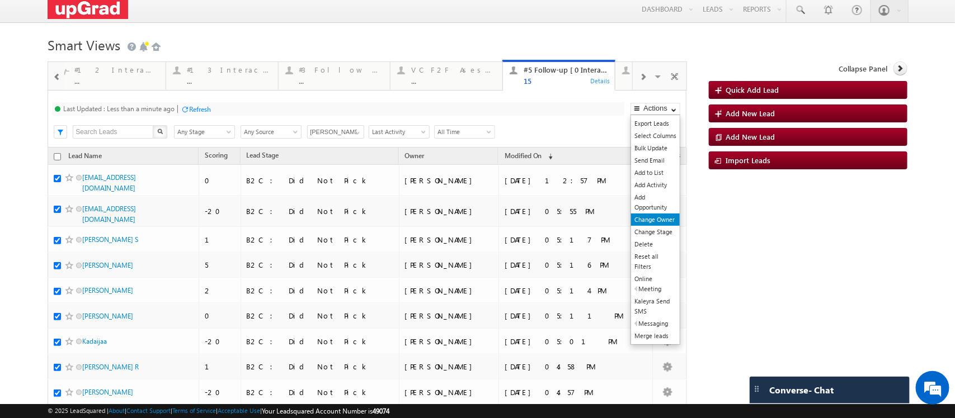
click at [653, 226] on link "Change Owner" at bounding box center [655, 220] width 49 height 12
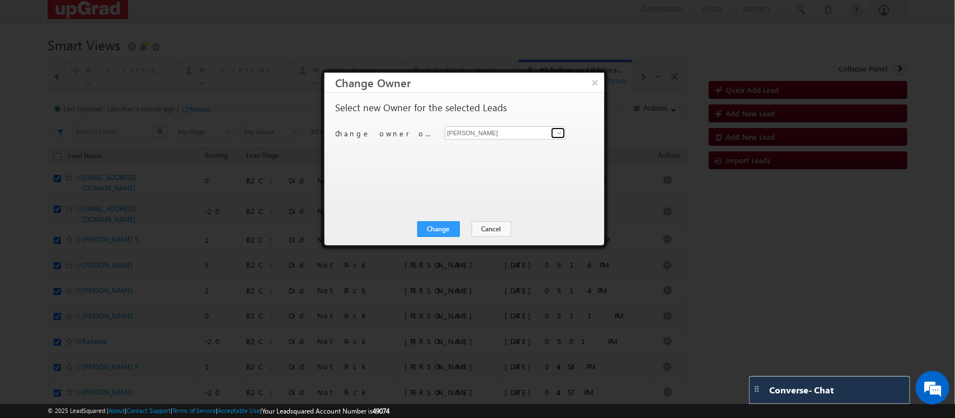
click at [553, 133] on link at bounding box center [558, 133] width 14 height 11
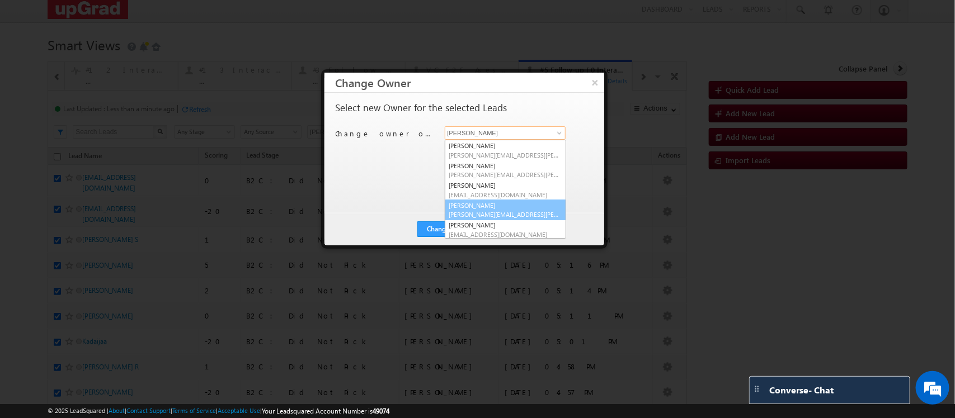
click at [487, 207] on link "Smrita Panday smrita.panday@upgrad.com" at bounding box center [505, 210] width 121 height 21
type input "Smrita Panday"
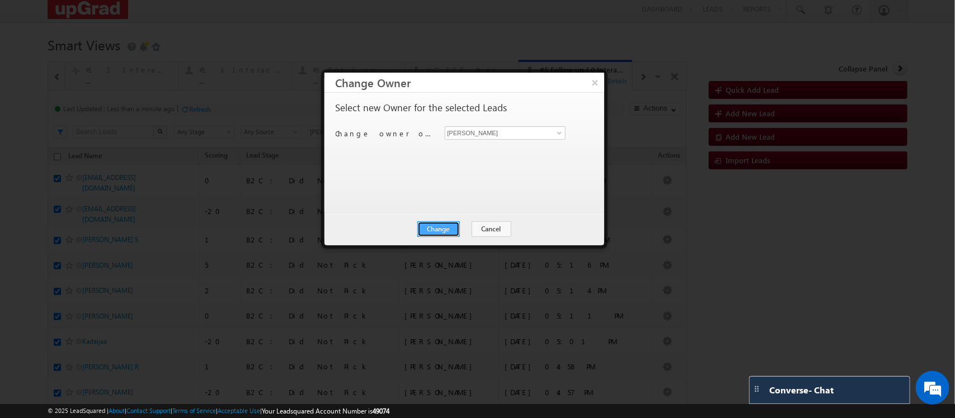
click at [440, 228] on button "Change" at bounding box center [438, 230] width 43 height 16
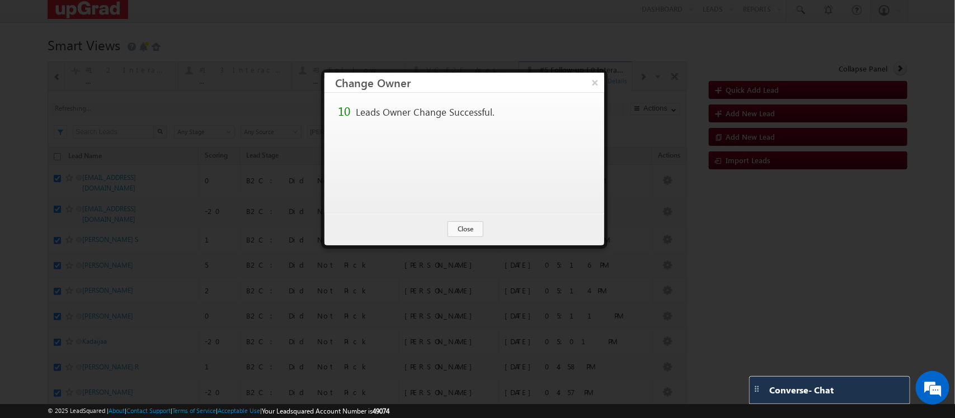
scroll to position [0, 0]
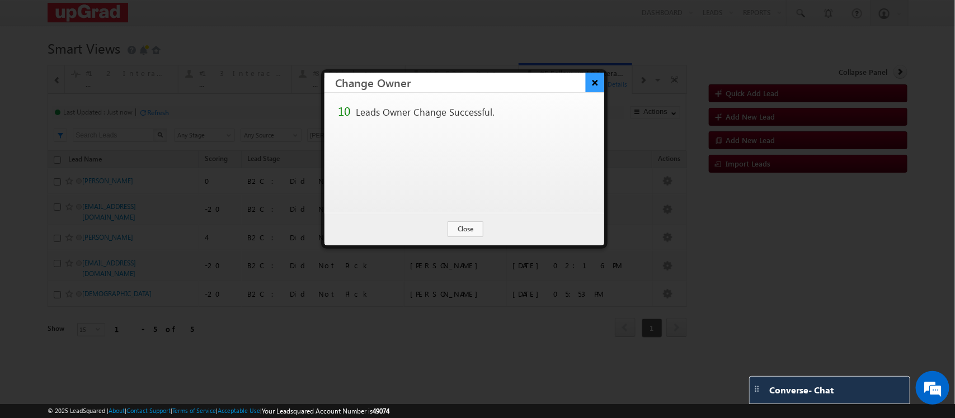
click at [591, 85] on button "×" at bounding box center [595, 83] width 18 height 20
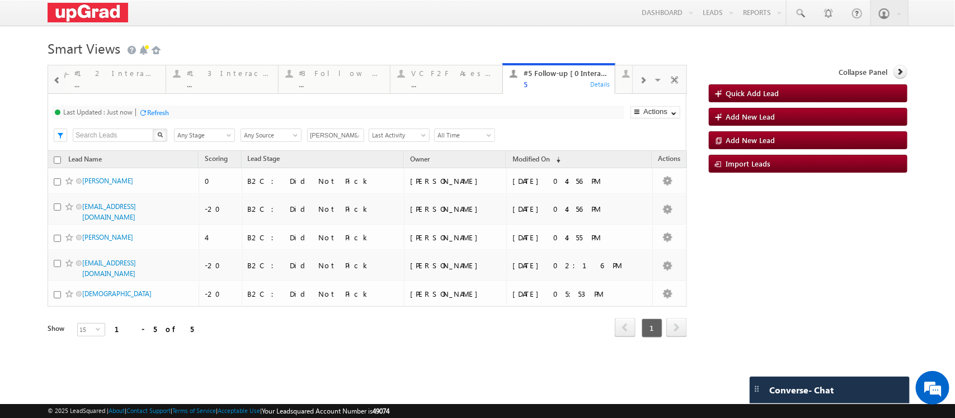
click at [299, 142] on span at bounding box center [296, 137] width 9 height 9
click at [342, 142] on input "Sphoorthi Valmiki" at bounding box center [335, 135] width 57 height 13
click at [361, 141] on span at bounding box center [357, 136] width 9 height 9
click at [343, 155] on link "Any Owner" at bounding box center [336, 148] width 58 height 13
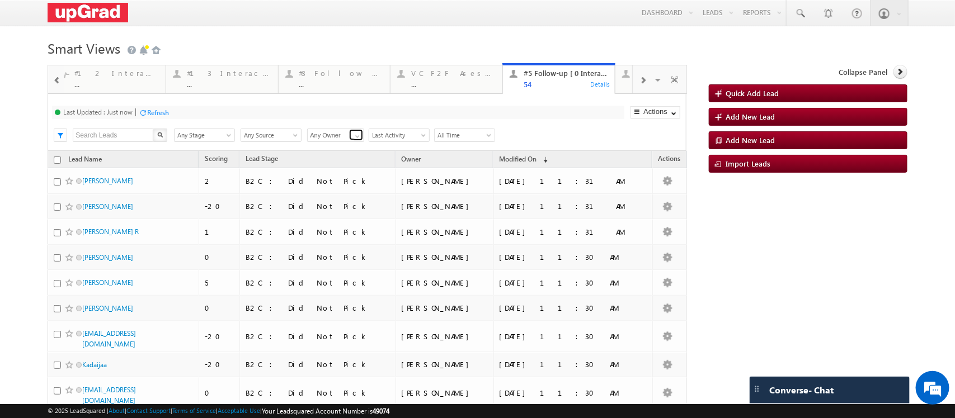
click at [360, 141] on span at bounding box center [357, 136] width 9 height 9
click at [336, 213] on link "Smrita Panday" at bounding box center [336, 206] width 58 height 13
type input "Smrita Panday"
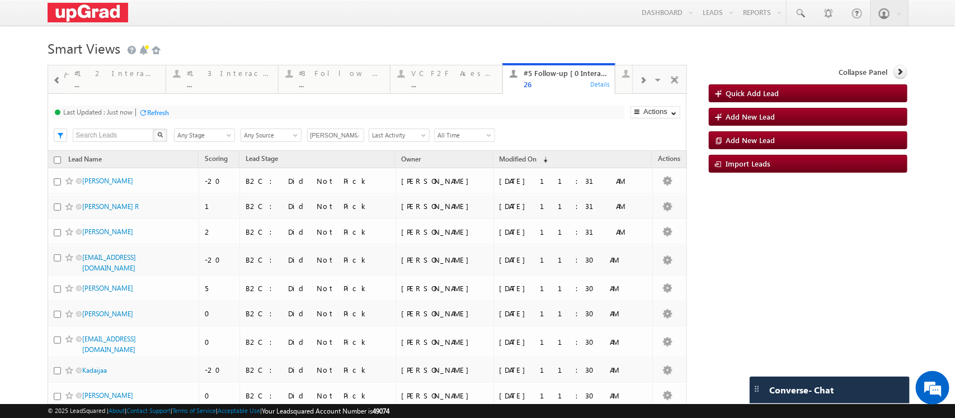
click at [633, 92] on div at bounding box center [643, 79] width 21 height 25
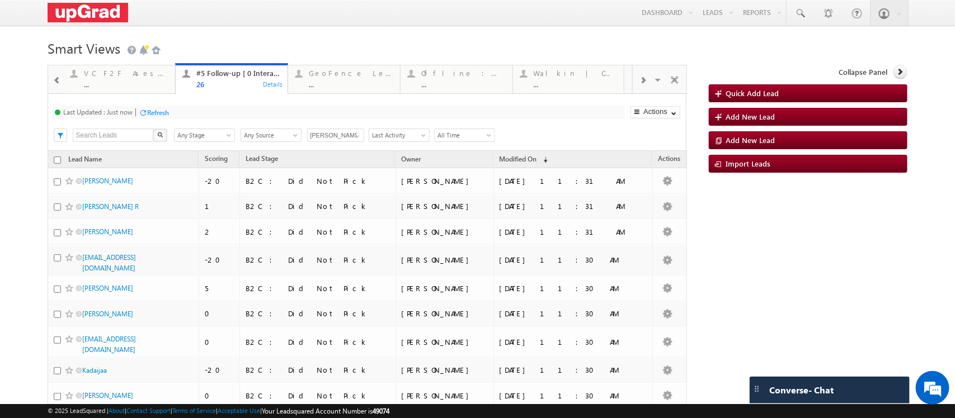
click at [639, 85] on span at bounding box center [642, 80] width 7 height 9
click at [60, 79] on span at bounding box center [57, 80] width 8 height 9
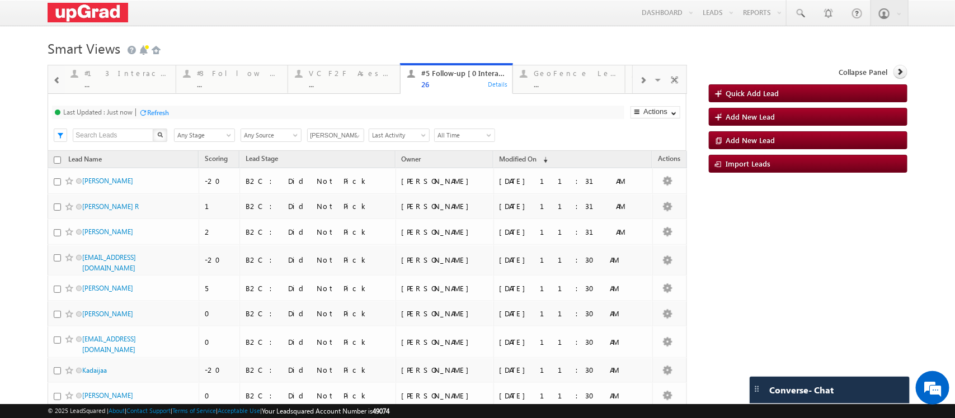
click at [60, 79] on span at bounding box center [57, 80] width 8 height 9
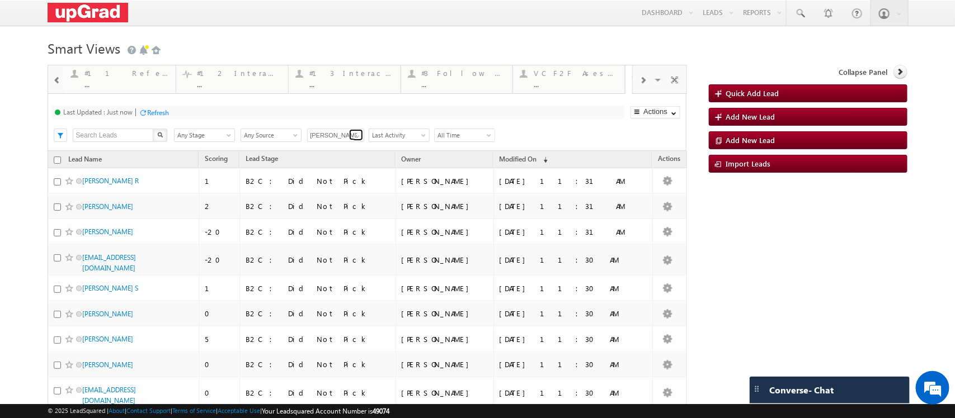
click at [354, 141] on span at bounding box center [357, 136] width 9 height 9
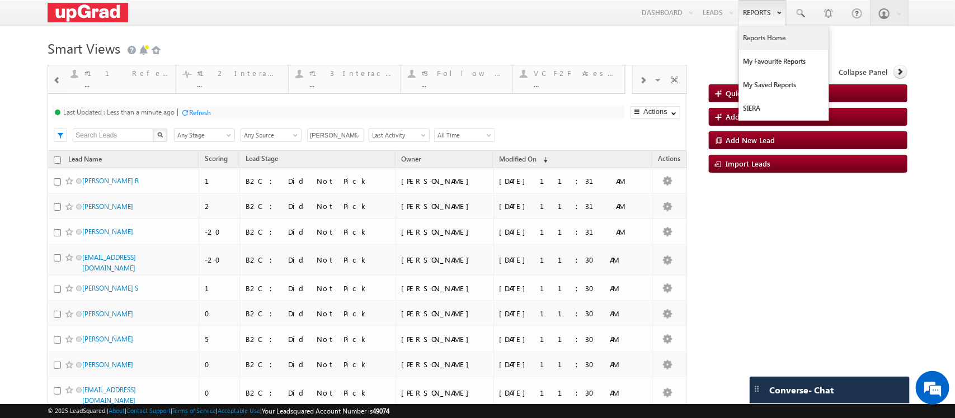
click at [751, 37] on link "Reports Home" at bounding box center [784, 37] width 90 height 23
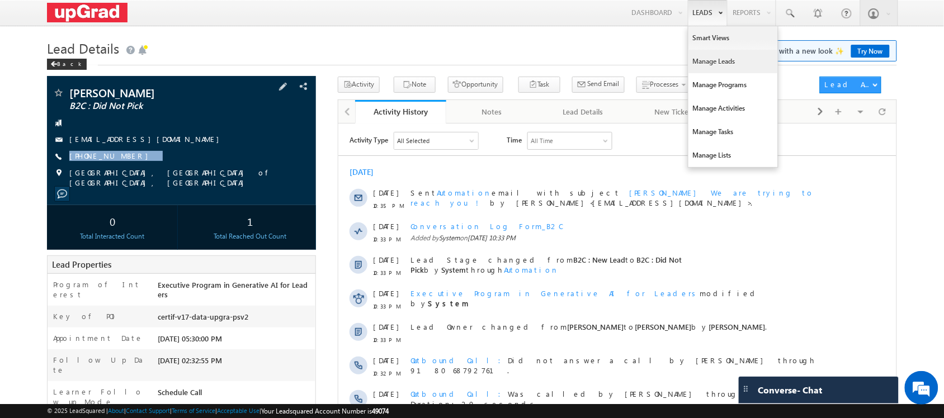
click at [717, 57] on link "Manage Leads" at bounding box center [734, 61] width 90 height 23
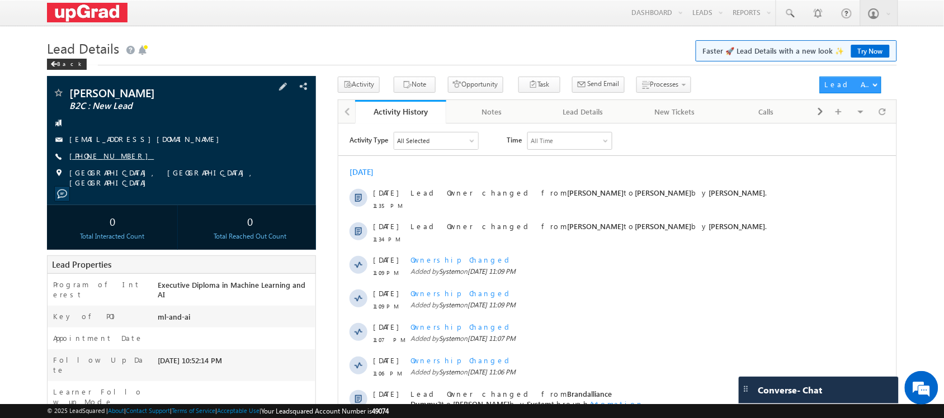
click at [107, 152] on link "+91-9653676027" at bounding box center [111, 156] width 84 height 10
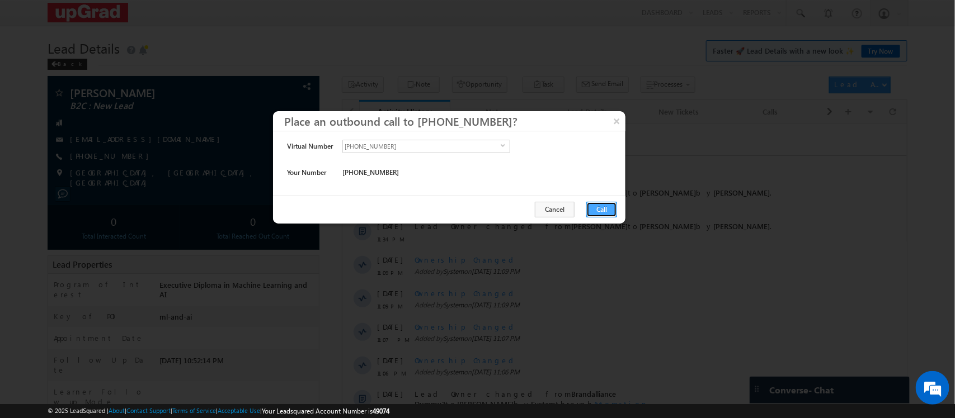
click at [597, 208] on button "Call" at bounding box center [601, 210] width 31 height 16
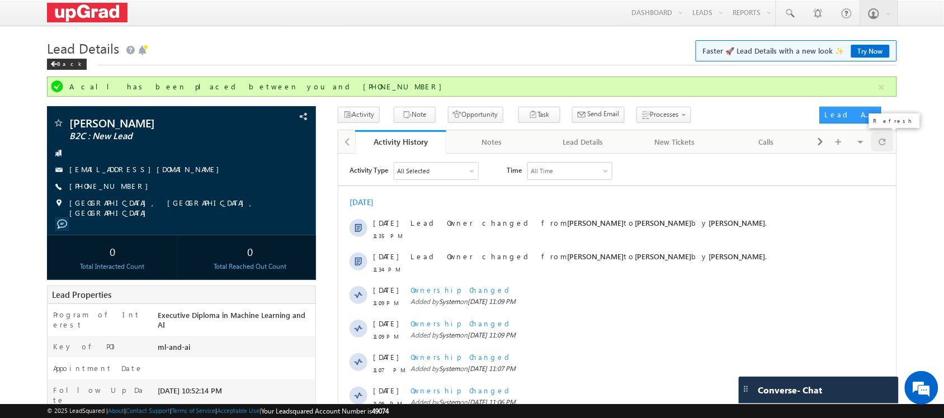
click at [879, 145] on span at bounding box center [882, 142] width 7 height 20
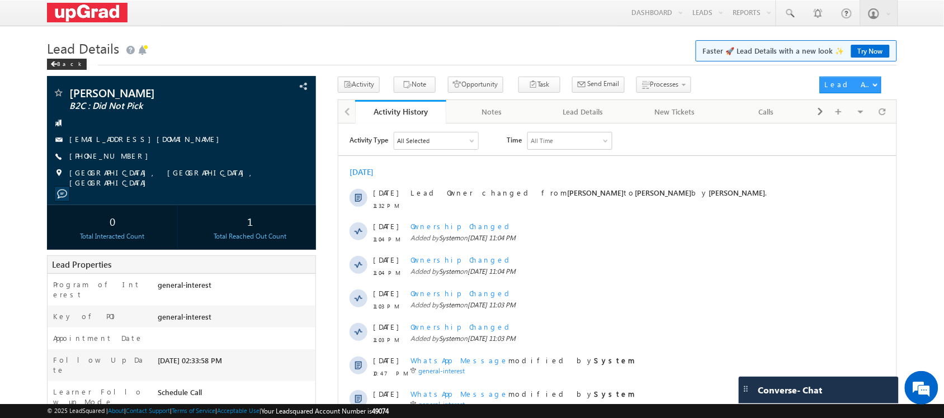
click at [79, 73] on div "Lead Details Faster 🚀 Lead Details with a new look ✨ Try Now Back" at bounding box center [472, 56] width 850 height 40
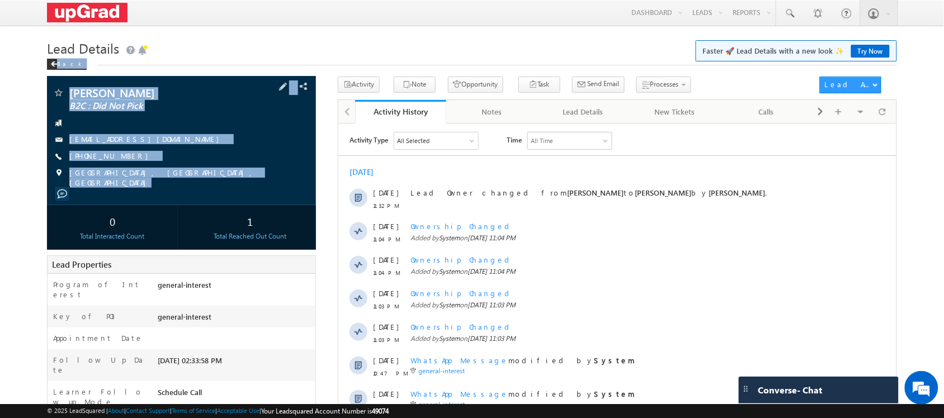
drag, startPoint x: 77, startPoint y: 84, endPoint x: 203, endPoint y: 191, distance: 165.1
copy div "Back Anuj Vishwakarma Vishwakarma B2C : Did Not Pick Anujmanit@gmail.com +91-99…"
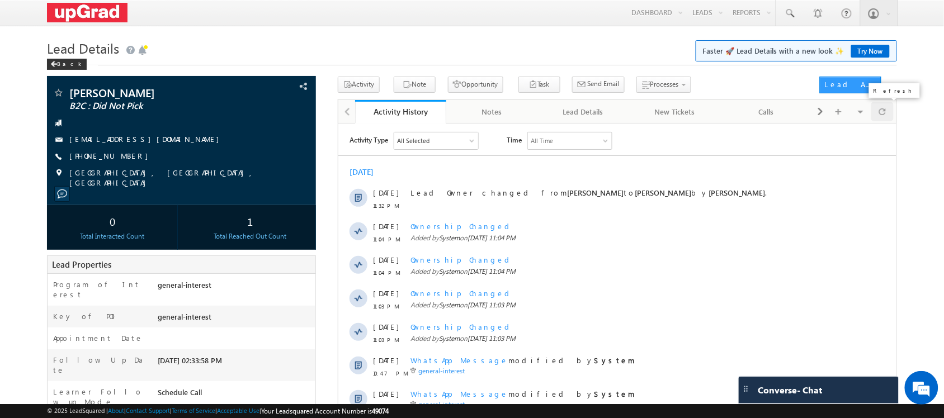
click at [884, 112] on span at bounding box center [882, 112] width 7 height 20
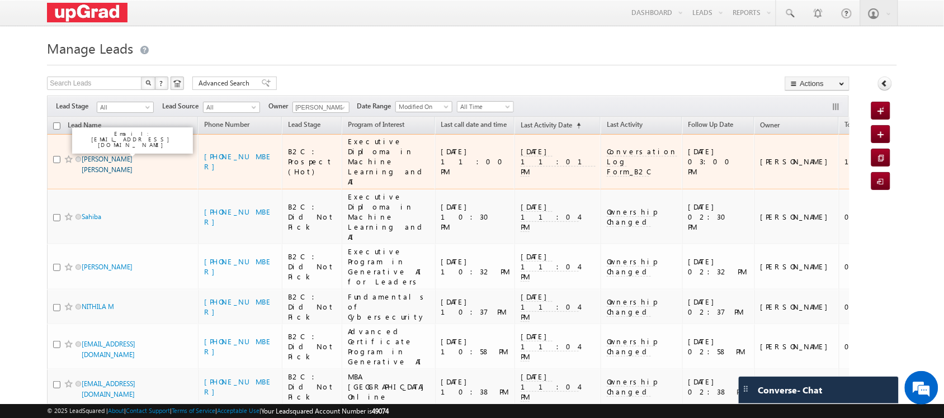
click at [102, 157] on link "[PERSON_NAME] [PERSON_NAME]" at bounding box center [107, 164] width 51 height 19
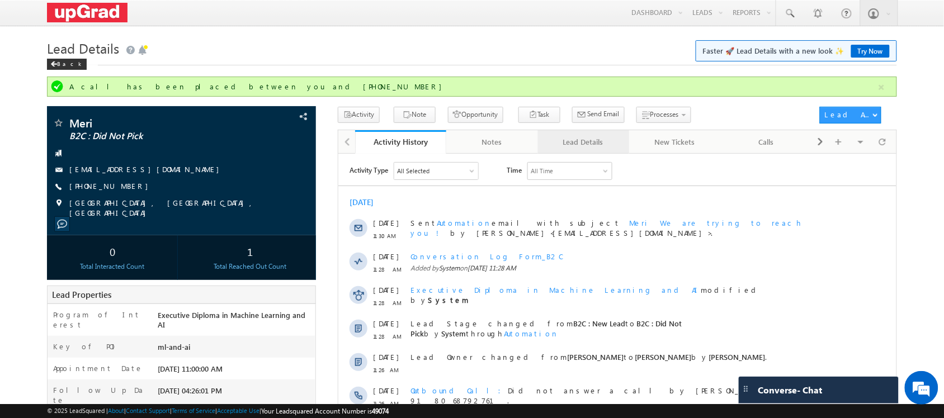
click at [566, 145] on div "Lead Details" at bounding box center [583, 141] width 73 height 13
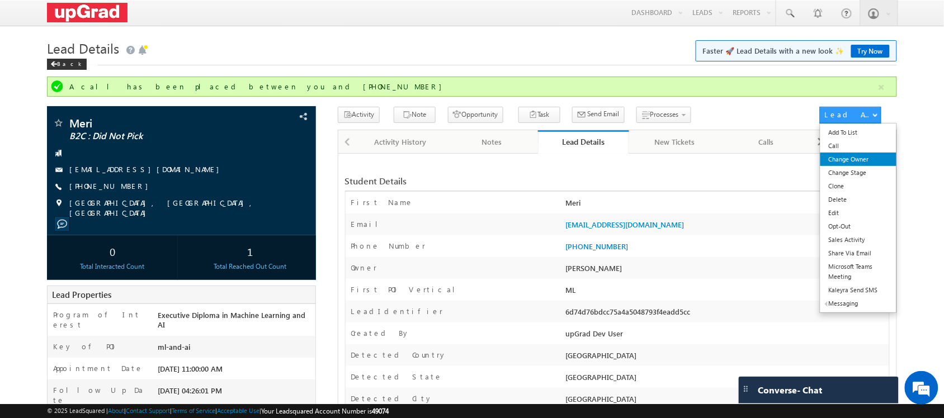
click at [849, 157] on link "Change Owner" at bounding box center [859, 159] width 77 height 13
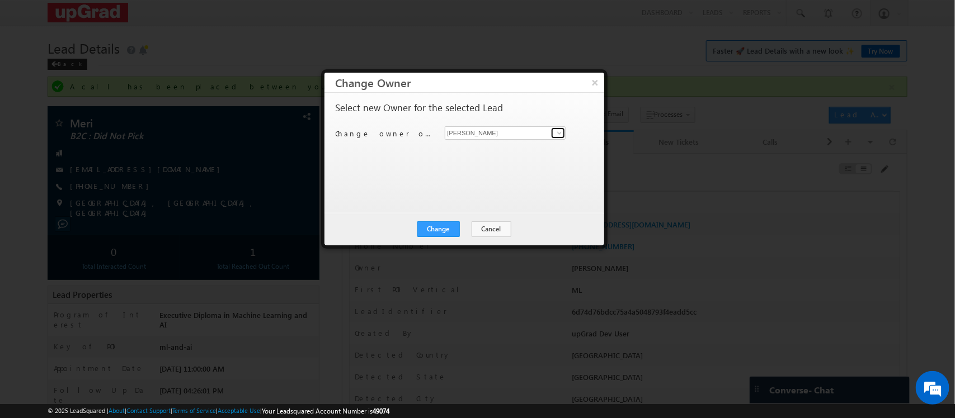
click at [556, 132] on span at bounding box center [559, 133] width 9 height 9
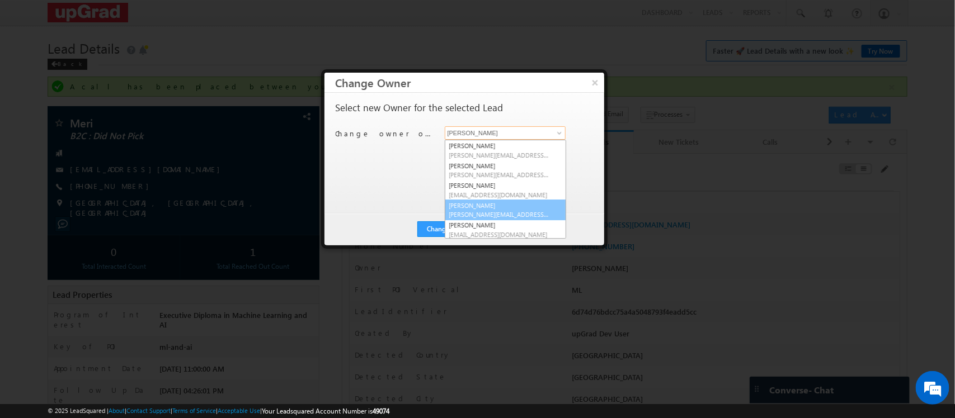
click at [505, 203] on link "[PERSON_NAME] [PERSON_NAME][EMAIL_ADDRESS][PERSON_NAME][DOMAIN_NAME]" at bounding box center [505, 210] width 121 height 21
type input "[PERSON_NAME]"
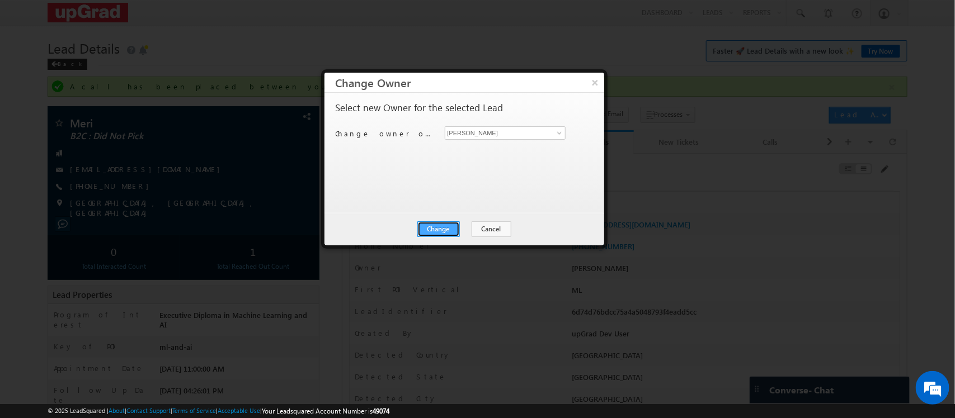
click at [440, 224] on button "Change" at bounding box center [438, 230] width 43 height 16
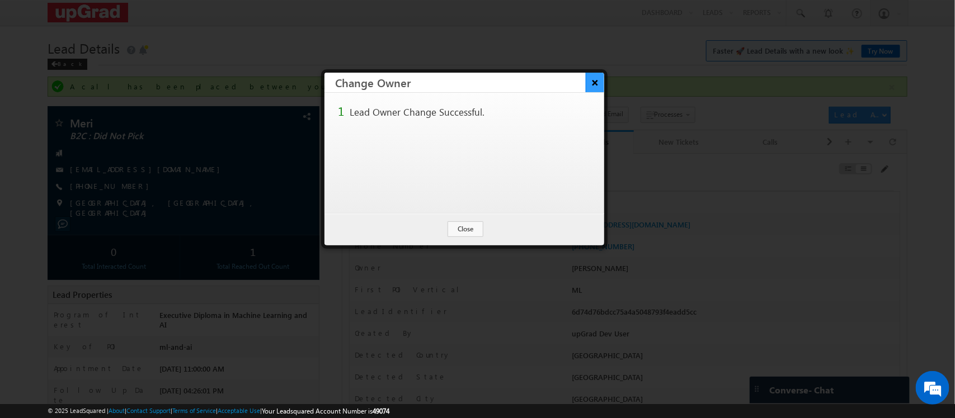
click at [599, 85] on button "×" at bounding box center [595, 83] width 18 height 20
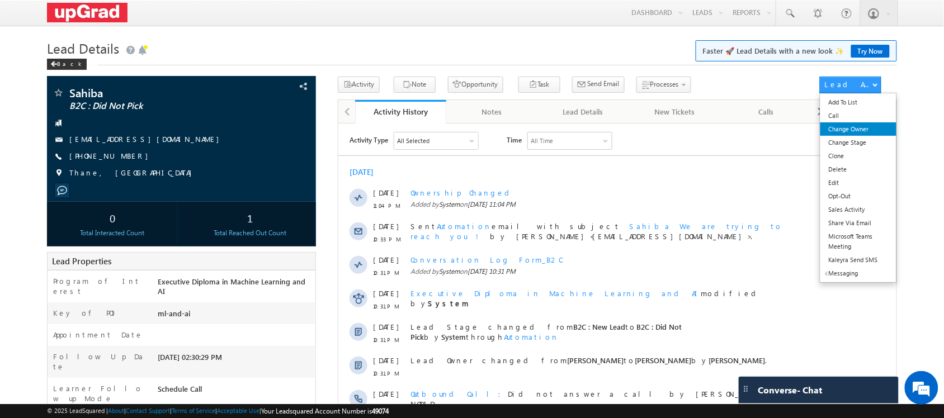
click at [846, 127] on link "Change Owner" at bounding box center [859, 129] width 77 height 13
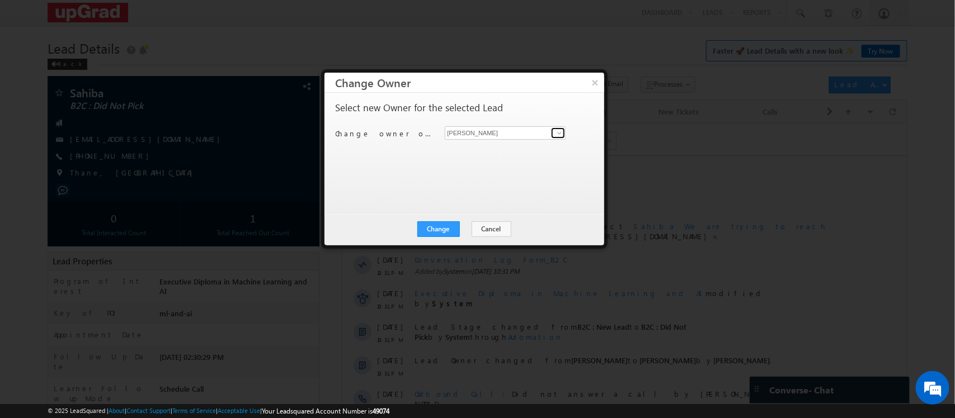
click at [557, 132] on span at bounding box center [559, 133] width 9 height 9
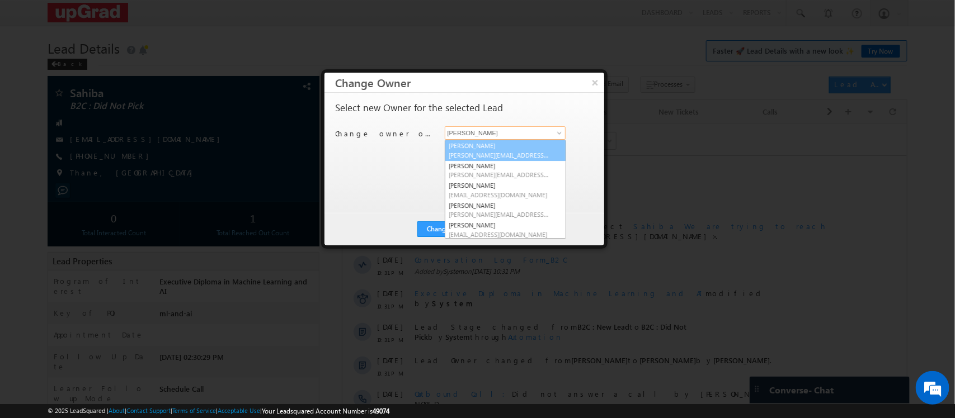
click at [476, 148] on link "Balamurugan Ranganathan Balamurugan.ranganathan@upgrad.com" at bounding box center [505, 150] width 121 height 21
type input "[PERSON_NAME]"
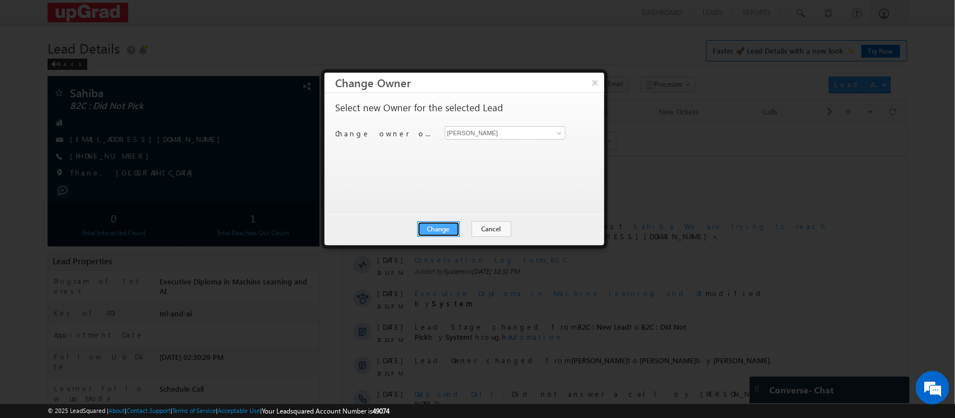
click at [454, 224] on button "Change" at bounding box center [438, 230] width 43 height 16
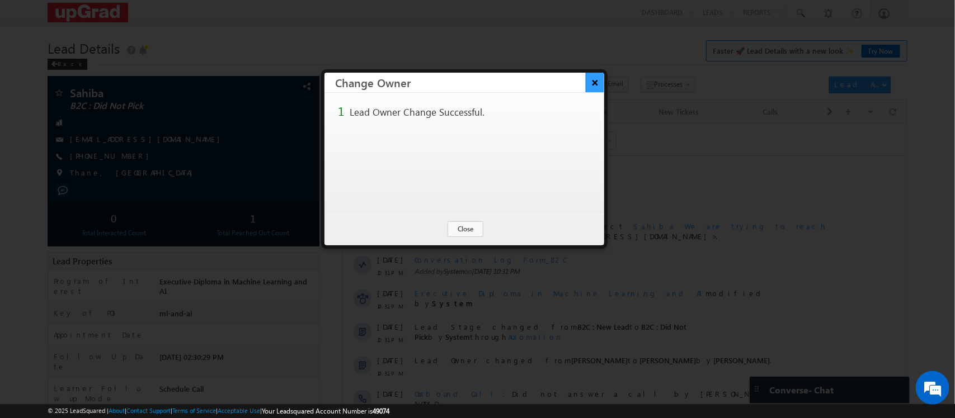
click at [589, 82] on button "×" at bounding box center [595, 83] width 18 height 20
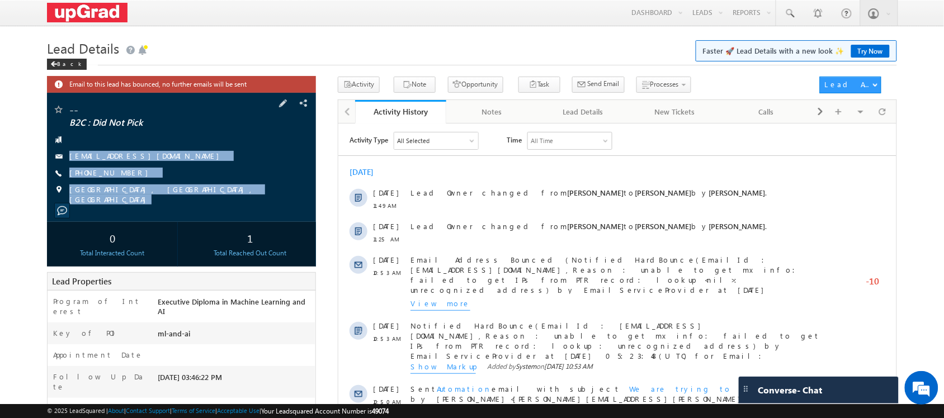
drag, startPoint x: 85, startPoint y: 138, endPoint x: 159, endPoint y: 207, distance: 101.3
click at [159, 207] on div "-- B2C : Did Not Pick [EMAIL_ADDRESS][DOMAIN_NAME]" at bounding box center [181, 157] width 269 height 129
copy div "[EMAIL_ADDRESS][DOMAIN_NAME] [PHONE_NUMBER] [GEOGRAPHIC_DATA], [GEOGRAPHIC_DATA]"
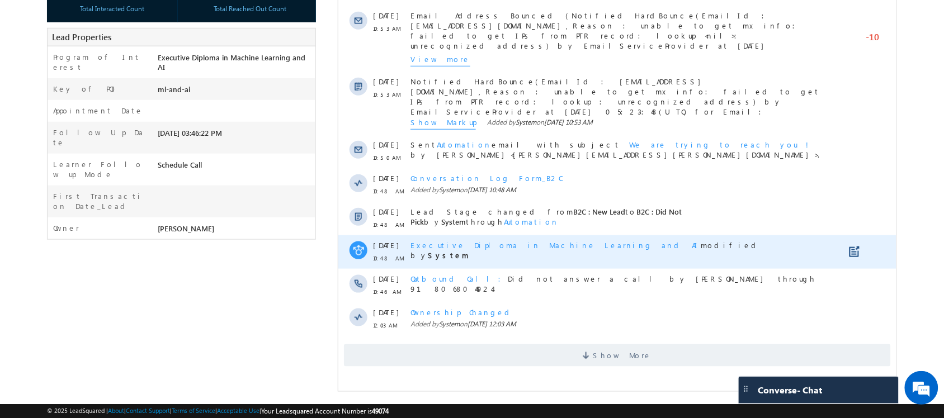
scroll to position [247, 0]
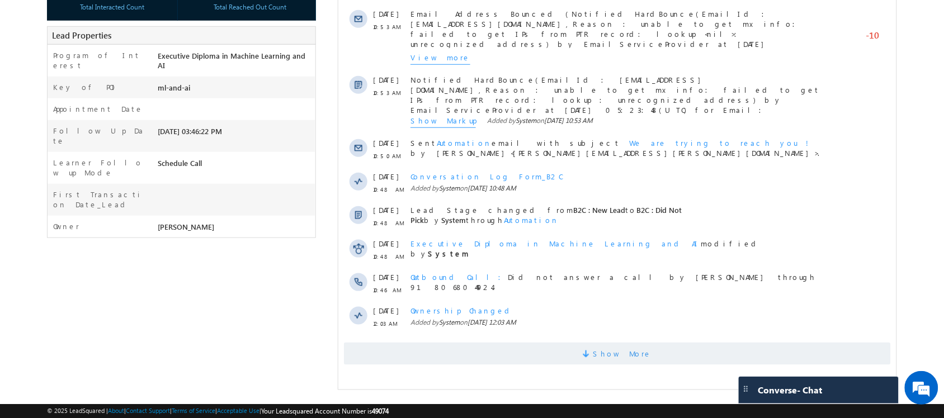
click at [609, 343] on span "Show More" at bounding box center [621, 354] width 59 height 22
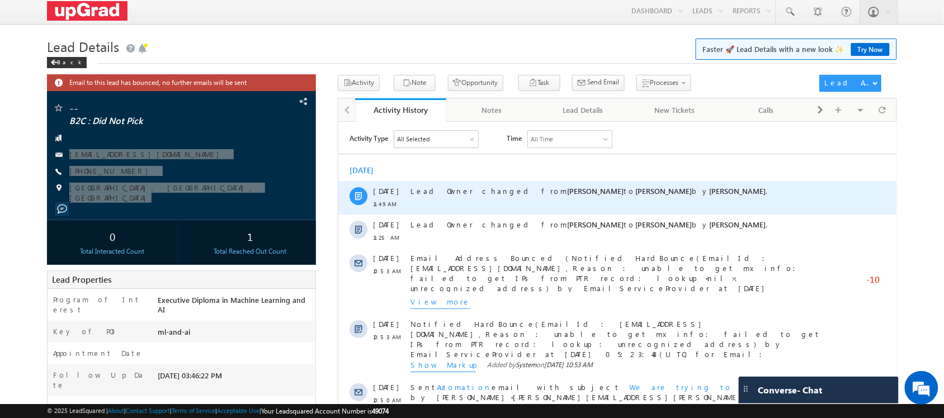
scroll to position [0, 0]
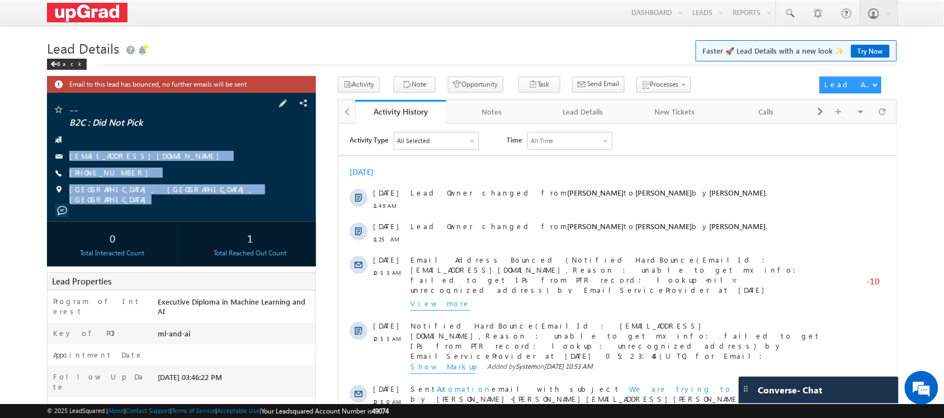
click at [135, 148] on div "-- B2C : Did Not Pick [EMAIL_ADDRESS][DOMAIN_NAME] [PHONE_NUMBER]" at bounding box center [181, 154] width 257 height 101
drag, startPoint x: 59, startPoint y: 145, endPoint x: 147, endPoint y: 214, distance: 112.0
click at [147, 214] on div "-- B2C : Did Not Pick [EMAIL_ADDRESS][DOMAIN_NAME]" at bounding box center [181, 157] width 269 height 129
copy div "[EMAIL_ADDRESS][DOMAIN_NAME] [PHONE_NUMBER] [GEOGRAPHIC_DATA], [GEOGRAPHIC_DATA]"
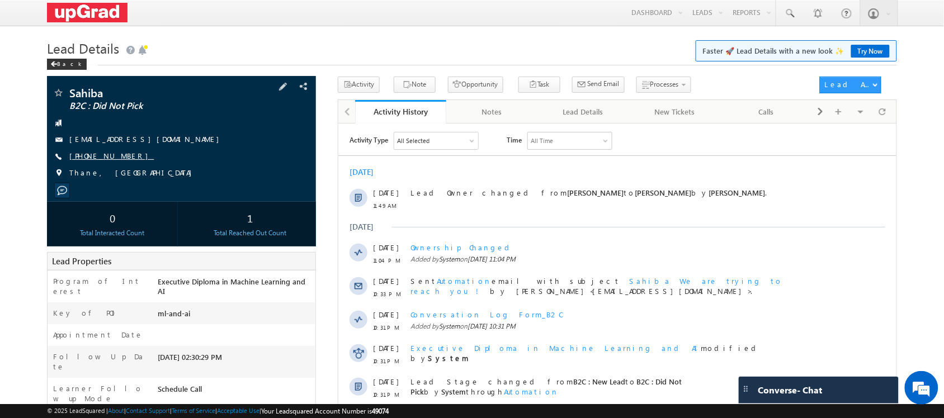
click at [101, 157] on link "+91-8700662057" at bounding box center [111, 156] width 84 height 10
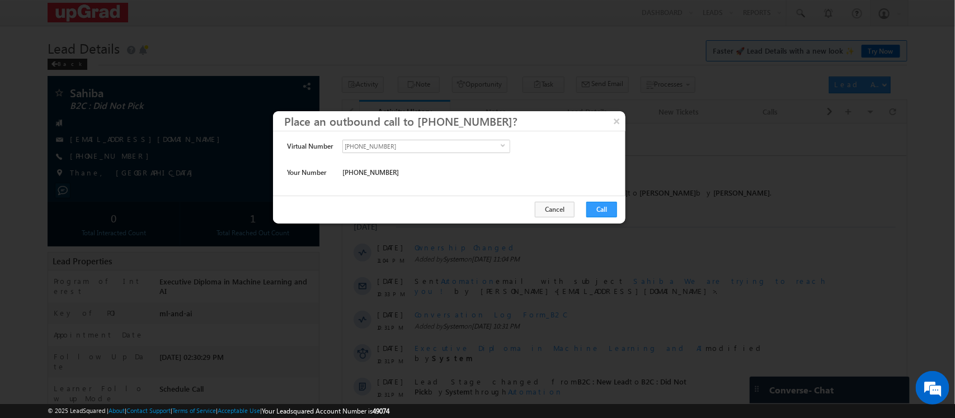
click at [582, 201] on div "Cancel Call" at bounding box center [449, 210] width 352 height 28
click at [596, 210] on button "Call" at bounding box center [601, 210] width 31 height 16
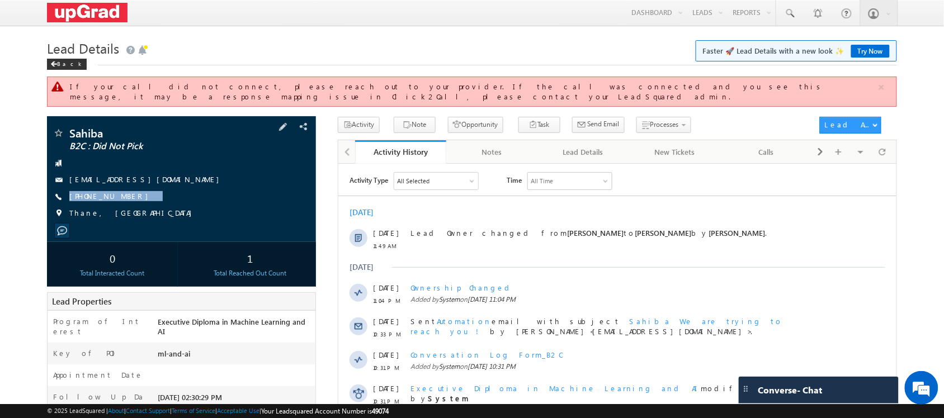
drag, startPoint x: 158, startPoint y: 186, endPoint x: 140, endPoint y: 197, distance: 21.4
click at [140, 197] on div "Sahiba B2C : Did Not Pick sahibakaur311@gmail.com +91-8700662057 Thane, India" at bounding box center [181, 176] width 257 height 97
copy div "+91-8700662057"
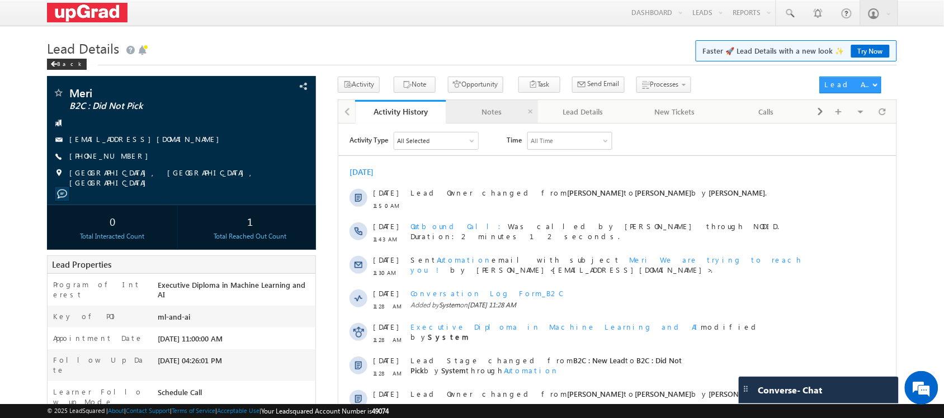
click at [473, 113] on div "Notes" at bounding box center [491, 111] width 73 height 13
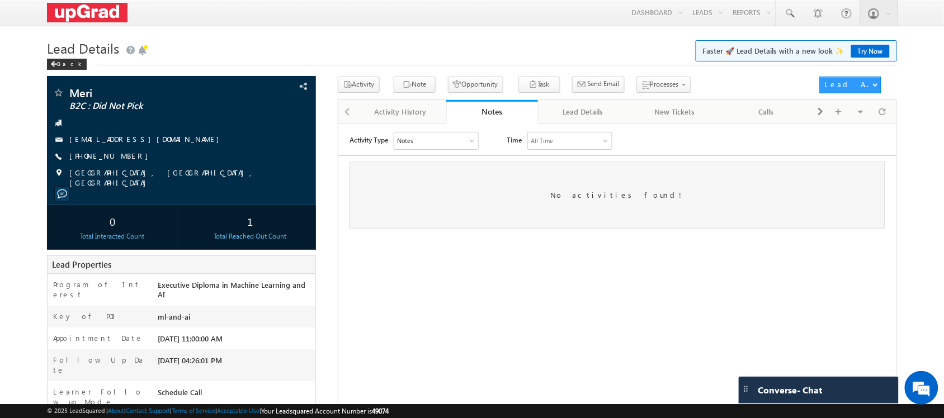
click at [417, 74] on div "Lead Details Faster 🚀 Lead Details with a new look ✨ Try Now Back" at bounding box center [472, 56] width 850 height 40
click at [417, 84] on button "Note" at bounding box center [415, 85] width 42 height 16
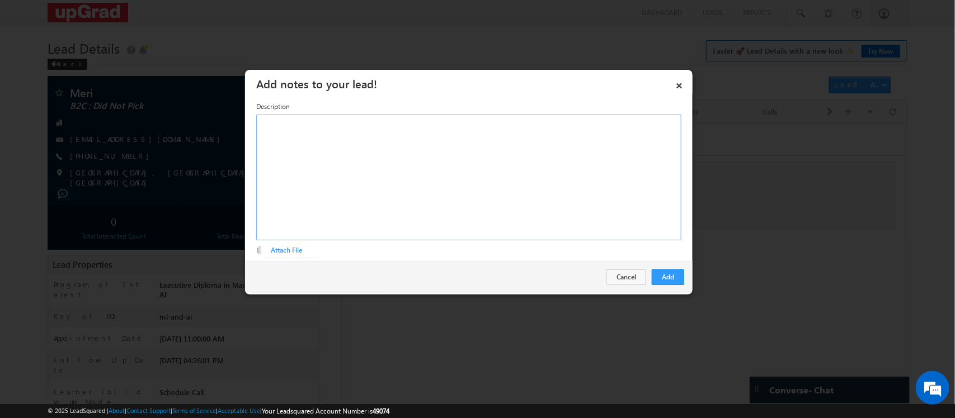
click at [388, 150] on div "Rich Text Editor, Description-inline-editor-div" at bounding box center [468, 178] width 425 height 126
click at [676, 277] on button "Add" at bounding box center [668, 278] width 32 height 16
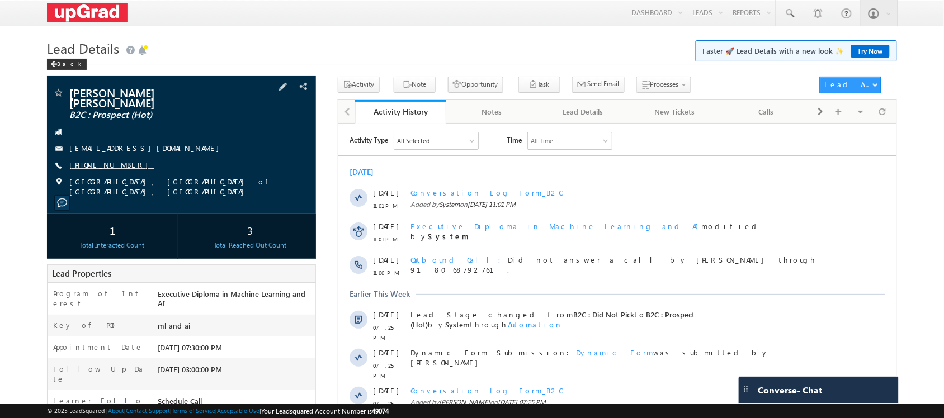
click at [93, 169] on link "+91-9029633640" at bounding box center [111, 165] width 84 height 10
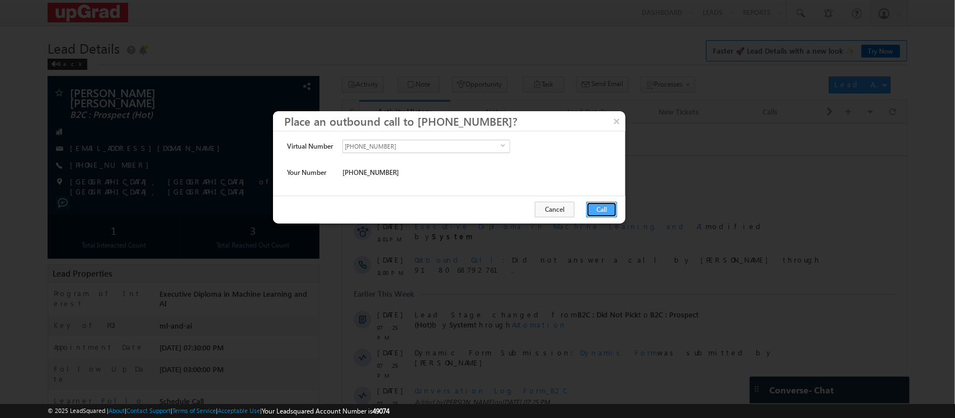
click at [599, 210] on button "Call" at bounding box center [601, 210] width 31 height 16
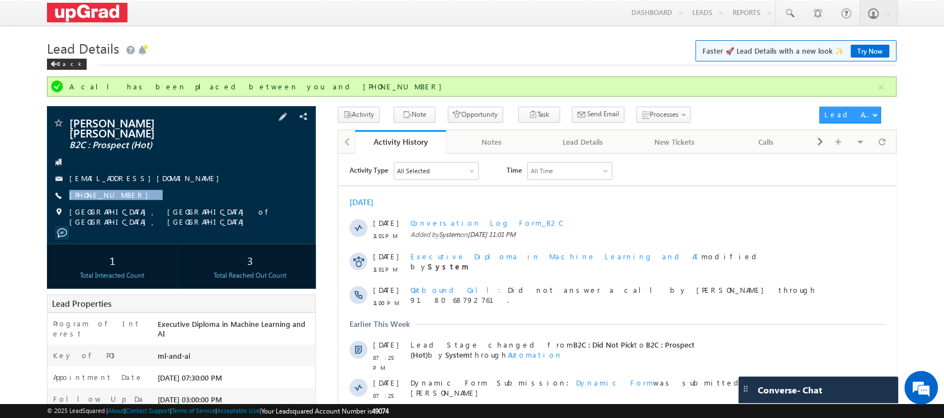
drag, startPoint x: 164, startPoint y: 200, endPoint x: 138, endPoint y: 205, distance: 26.2
click at [138, 205] on div "Anuj Jitendra Trivedi Jitendra Trivedi B2C : Prospect (Hot) anuj@yadusports.com…" at bounding box center [181, 172] width 257 height 110
copy div "+91-9029633640"
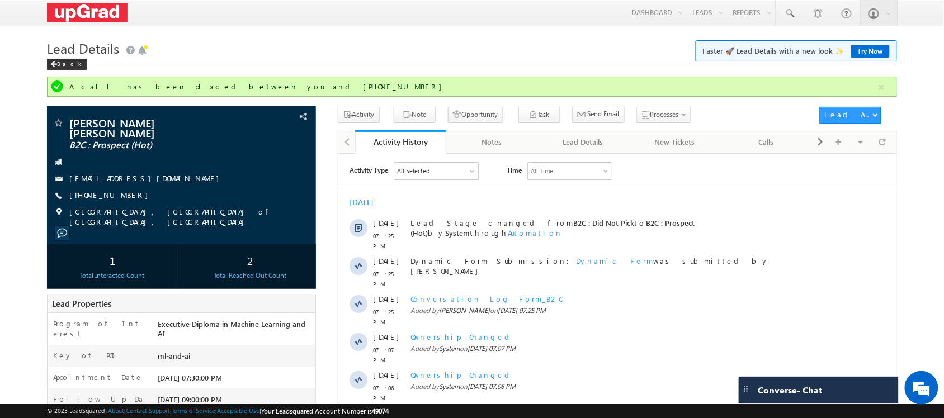
click at [242, 152] on div "[PERSON_NAME] [PERSON_NAME] B2C : Prospect (Hot) [EMAIL_ADDRESS][DOMAIN_NAME] […" at bounding box center [181, 172] width 257 height 110
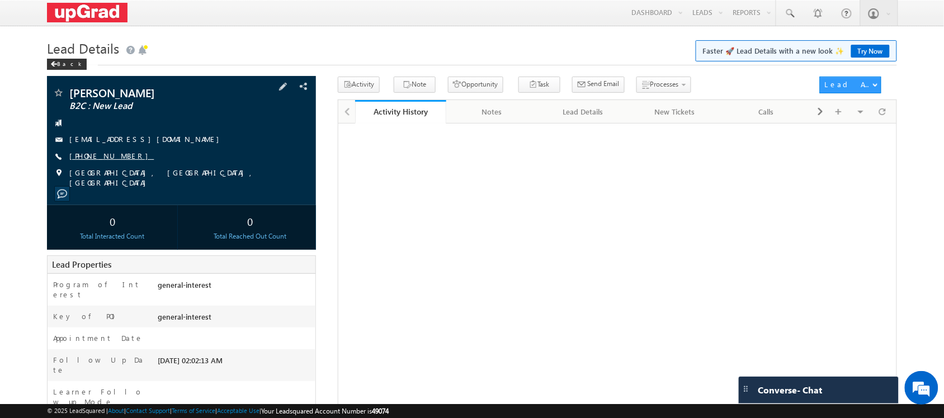
click at [98, 154] on link "[PHONE_NUMBER]" at bounding box center [111, 156] width 84 height 10
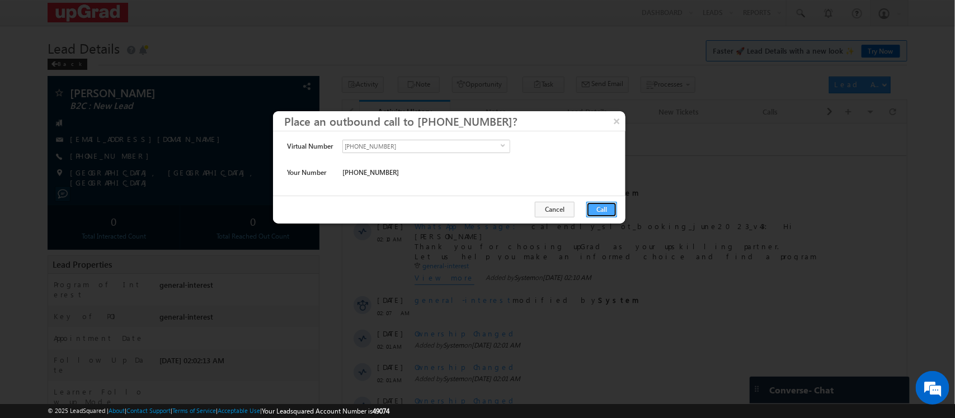
click at [596, 211] on button "Call" at bounding box center [601, 210] width 31 height 16
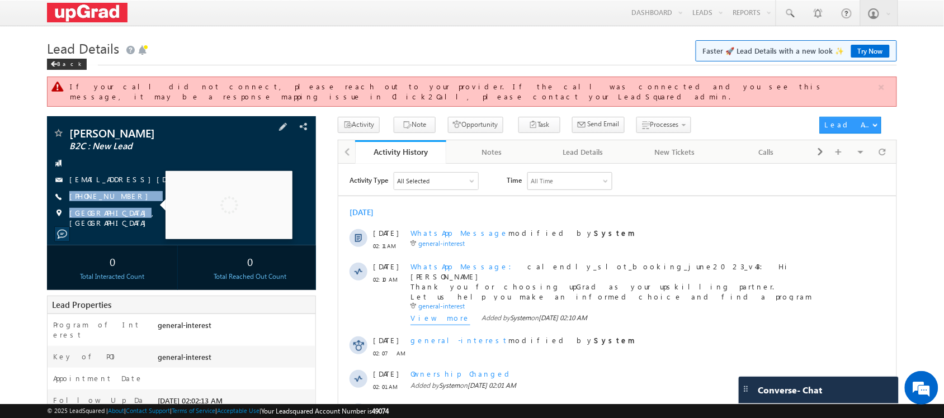
drag, startPoint x: 171, startPoint y: 189, endPoint x: 128, endPoint y: 200, distance: 45.2
click at [128, 200] on div "[PERSON_NAME] B2C : New Lead [EMAIL_ADDRESS][DOMAIN_NAME] [PHONE_NUMBER]" at bounding box center [181, 178] width 257 height 101
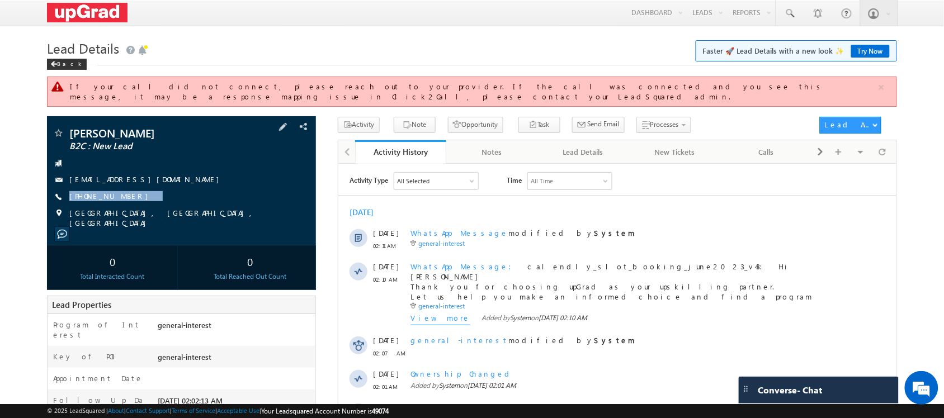
drag, startPoint x: 157, startPoint y: 190, endPoint x: 128, endPoint y: 199, distance: 30.8
click at [128, 199] on div "[PERSON_NAME] B2C : New Lead [EMAIL_ADDRESS][DOMAIN_NAME] [PHONE_NUMBER]" at bounding box center [181, 178] width 257 height 101
click at [158, 191] on div "[PHONE_NUMBER]" at bounding box center [181, 196] width 257 height 11
drag, startPoint x: 158, startPoint y: 185, endPoint x: 135, endPoint y: 195, distance: 25.1
click at [135, 195] on div "[PERSON_NAME] B2C : New Lead [EMAIL_ADDRESS][DOMAIN_NAME] [PHONE_NUMBER]" at bounding box center [181, 178] width 257 height 101
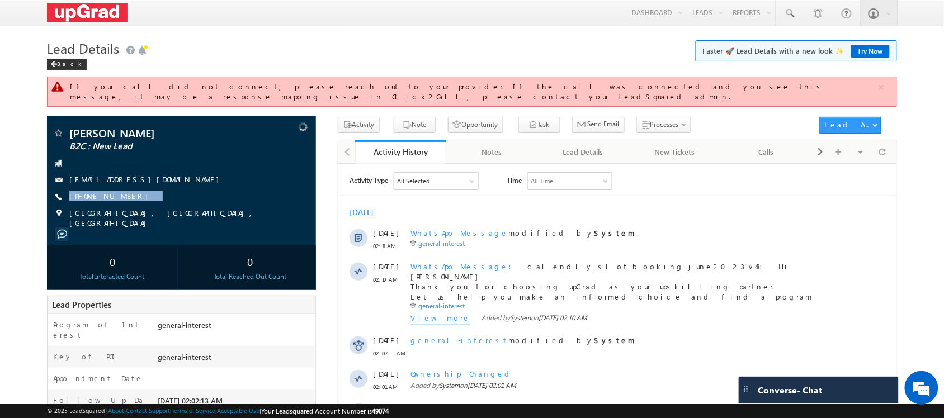
copy div "[PHONE_NUMBER]"
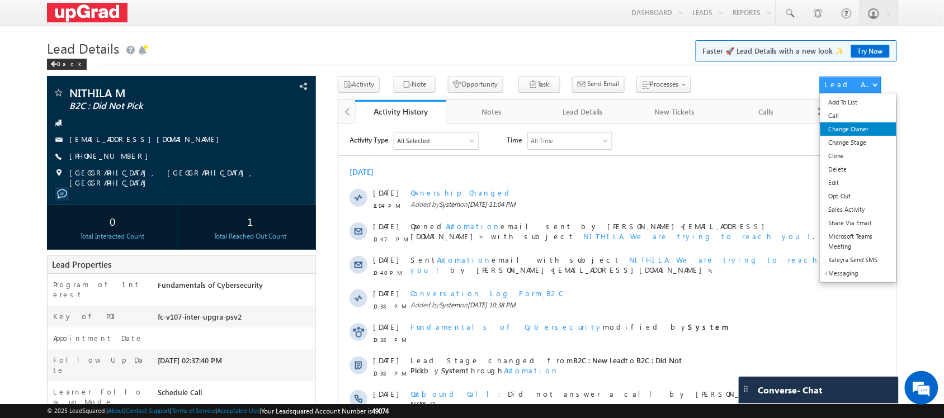
click at [845, 133] on link "Change Owner" at bounding box center [859, 129] width 77 height 13
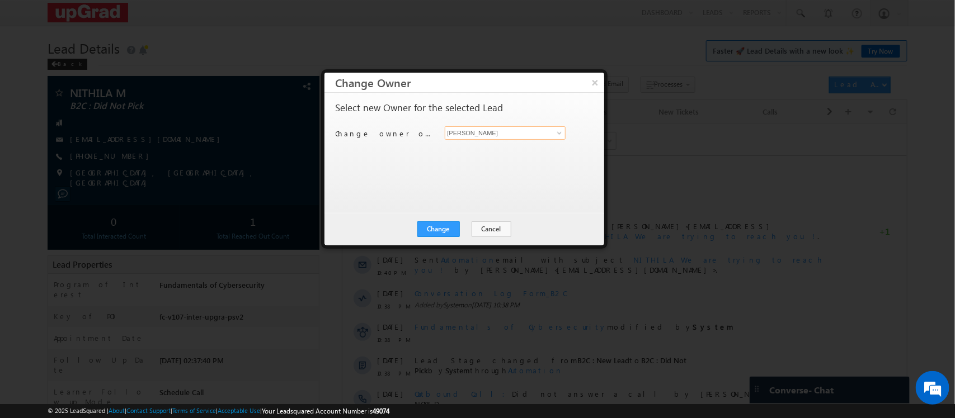
click at [547, 133] on input "[PERSON_NAME]" at bounding box center [505, 132] width 121 height 13
click at [561, 130] on span at bounding box center [559, 133] width 9 height 9
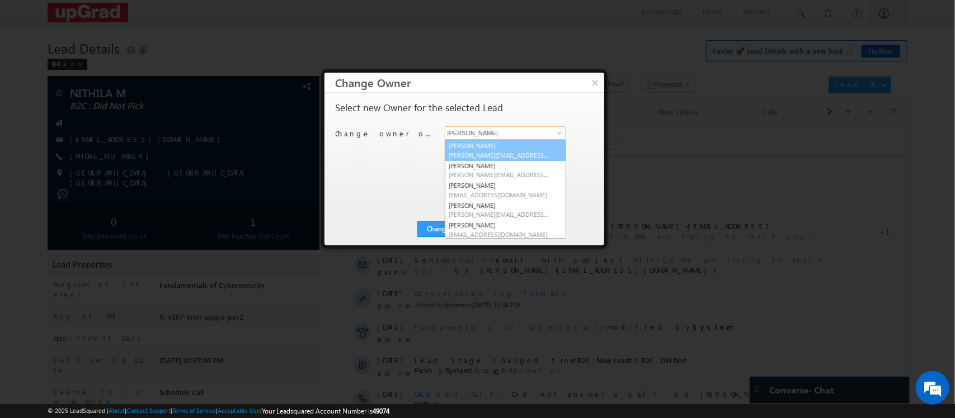
click at [488, 145] on link "[PERSON_NAME] [PERSON_NAME][EMAIL_ADDRESS][PERSON_NAME][DOMAIN_NAME]" at bounding box center [505, 150] width 121 height 21
type input "[PERSON_NAME]"
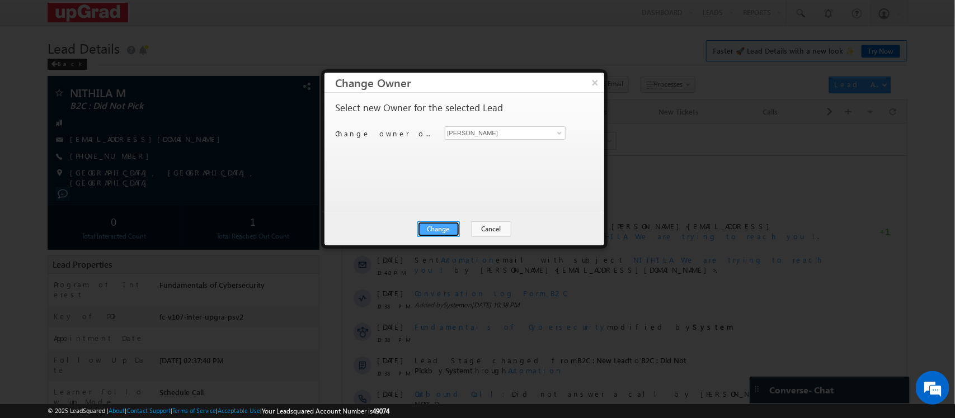
click at [449, 229] on button "Change" at bounding box center [438, 230] width 43 height 16
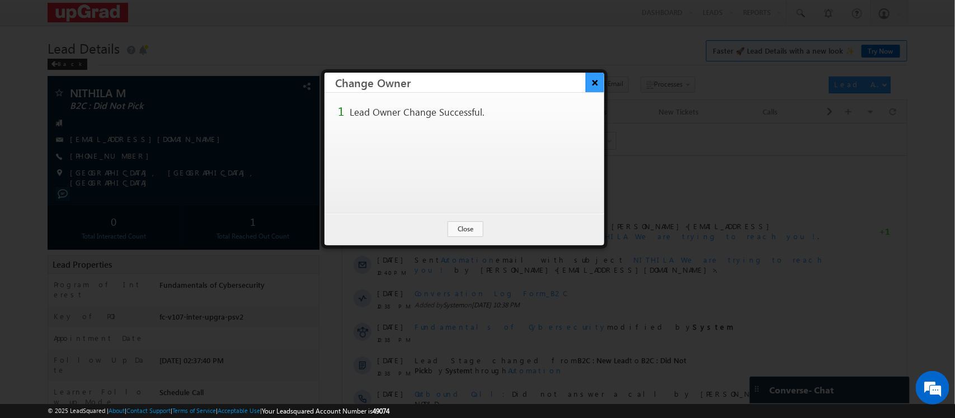
click at [591, 82] on button "×" at bounding box center [595, 83] width 18 height 20
